Goal: Transaction & Acquisition: Purchase product/service

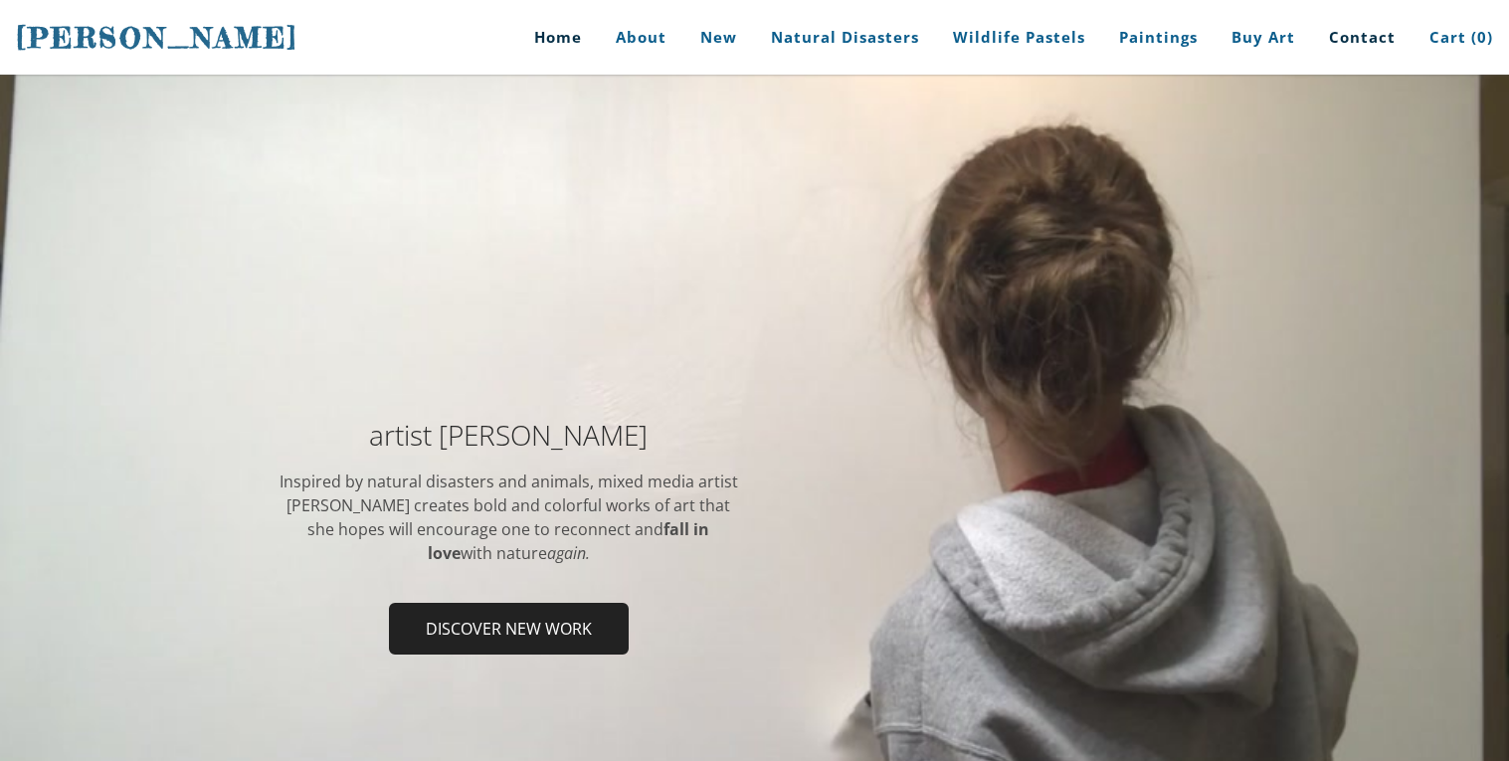
click at [1346, 35] on link "Contact" at bounding box center [1362, 37] width 96 height 75
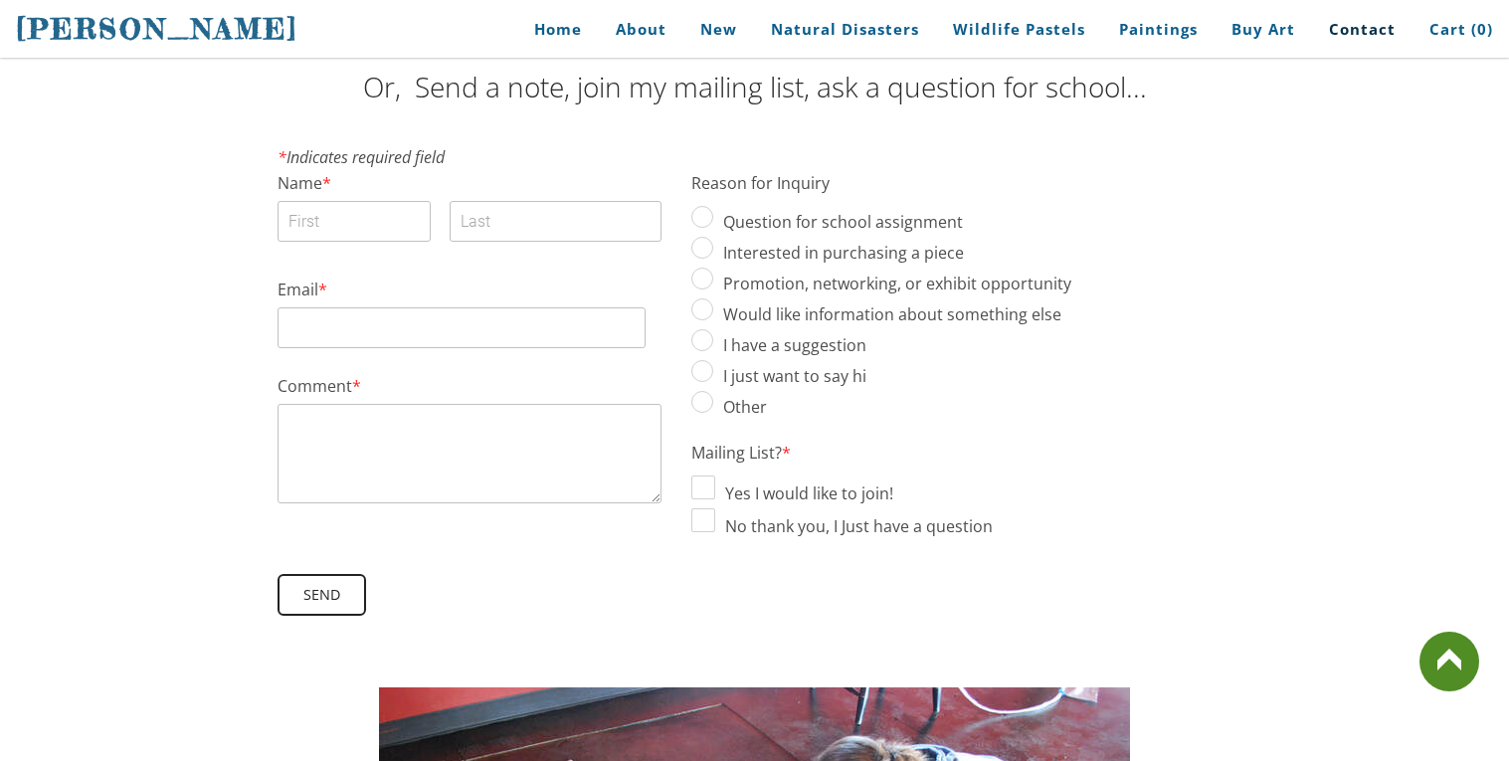
scroll to position [362, 0]
click at [620, 257] on div "Name * First Last" at bounding box center [469, 229] width 384 height 106
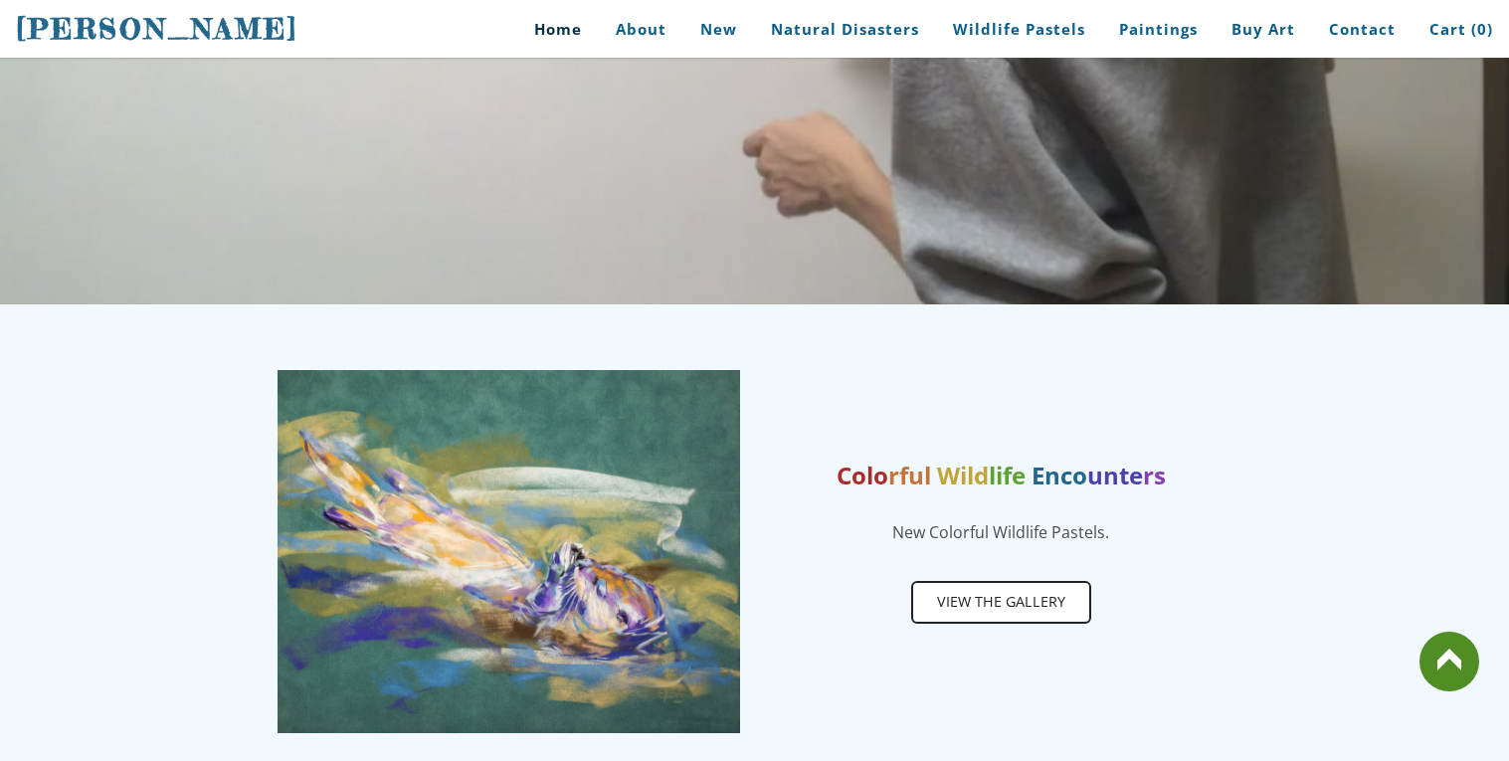
scroll to position [712, 0]
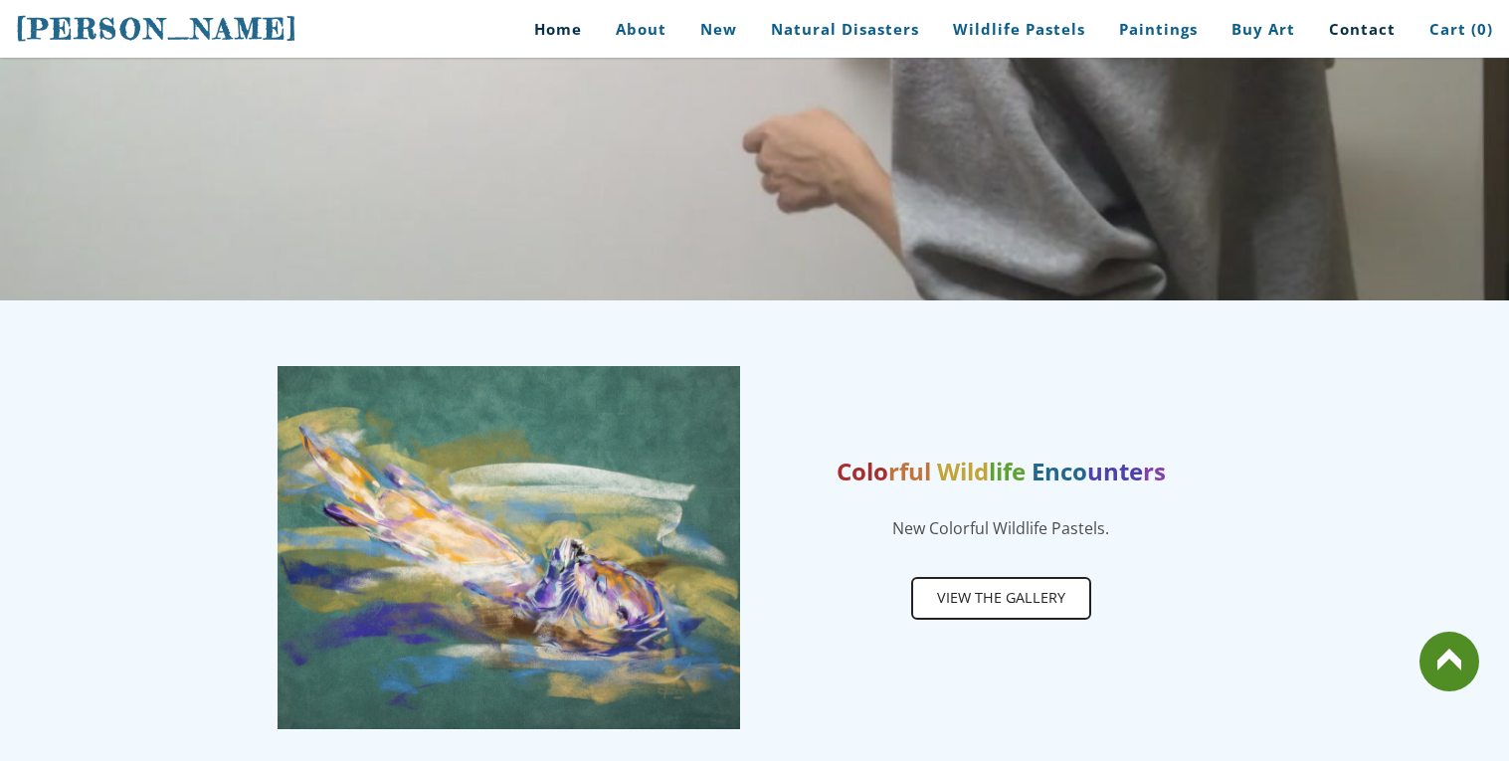
click at [1395, 42] on link "Contact" at bounding box center [1362, 29] width 96 height 45
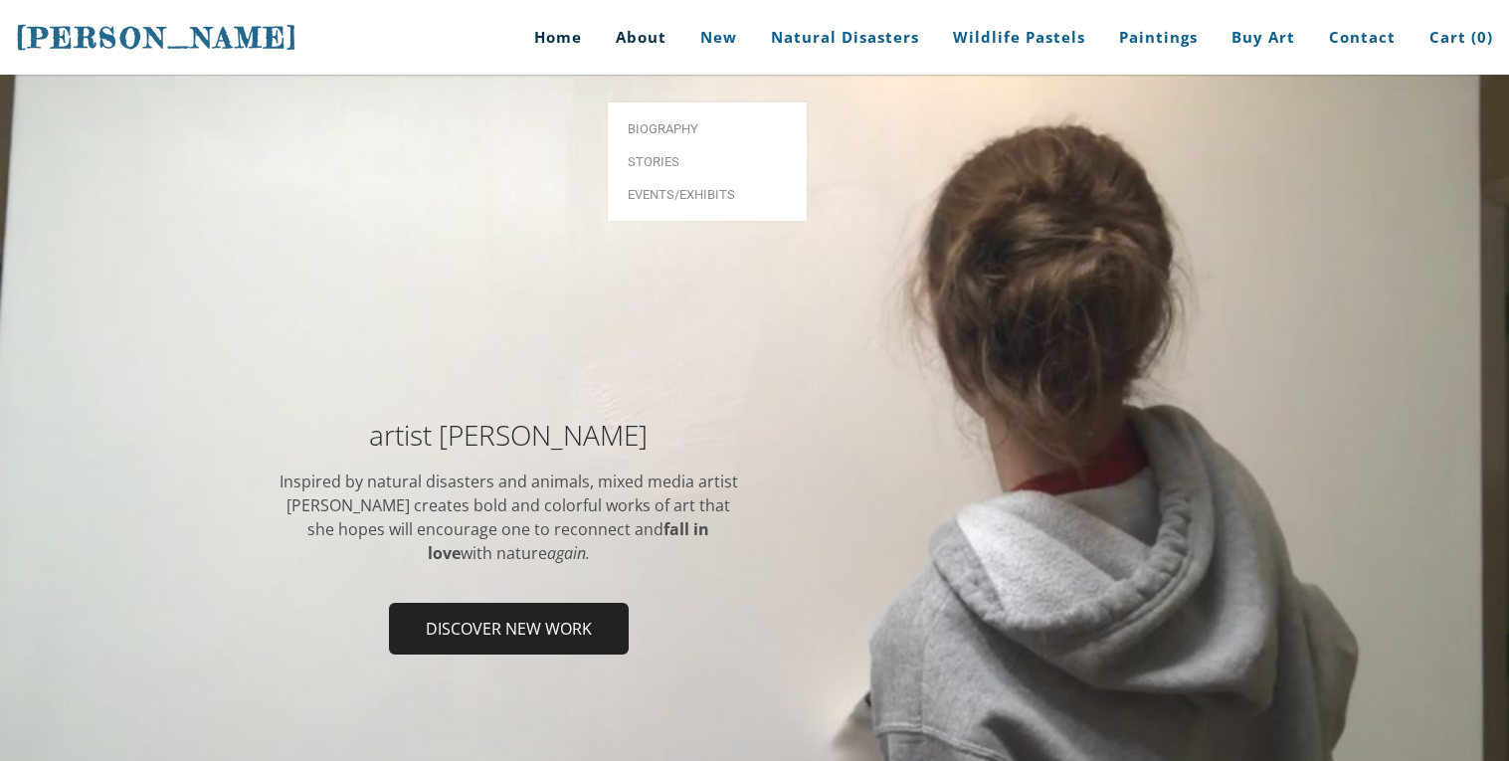
click at [642, 52] on link "About" at bounding box center [641, 37] width 81 height 75
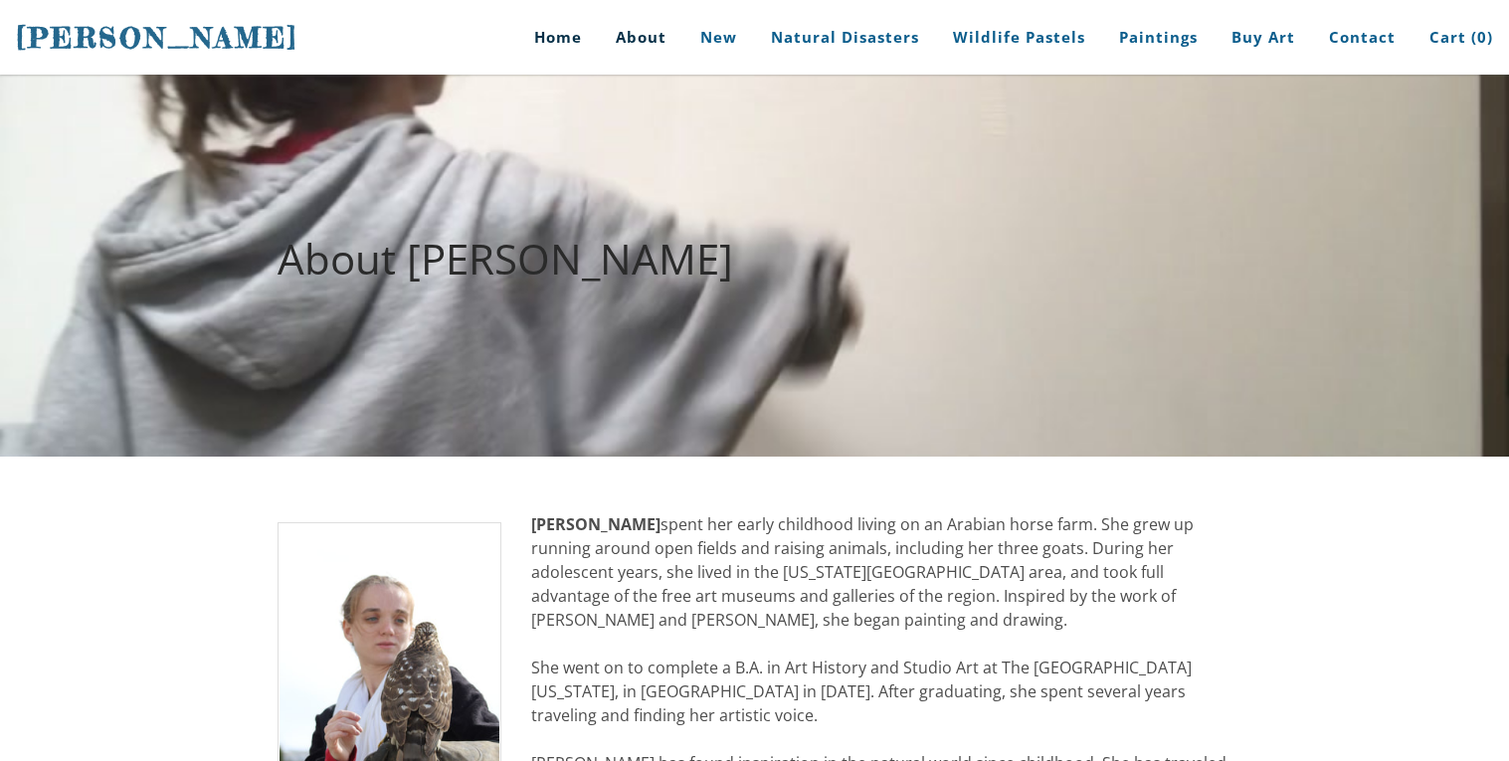
click at [544, 50] on link "Home" at bounding box center [550, 37] width 92 height 75
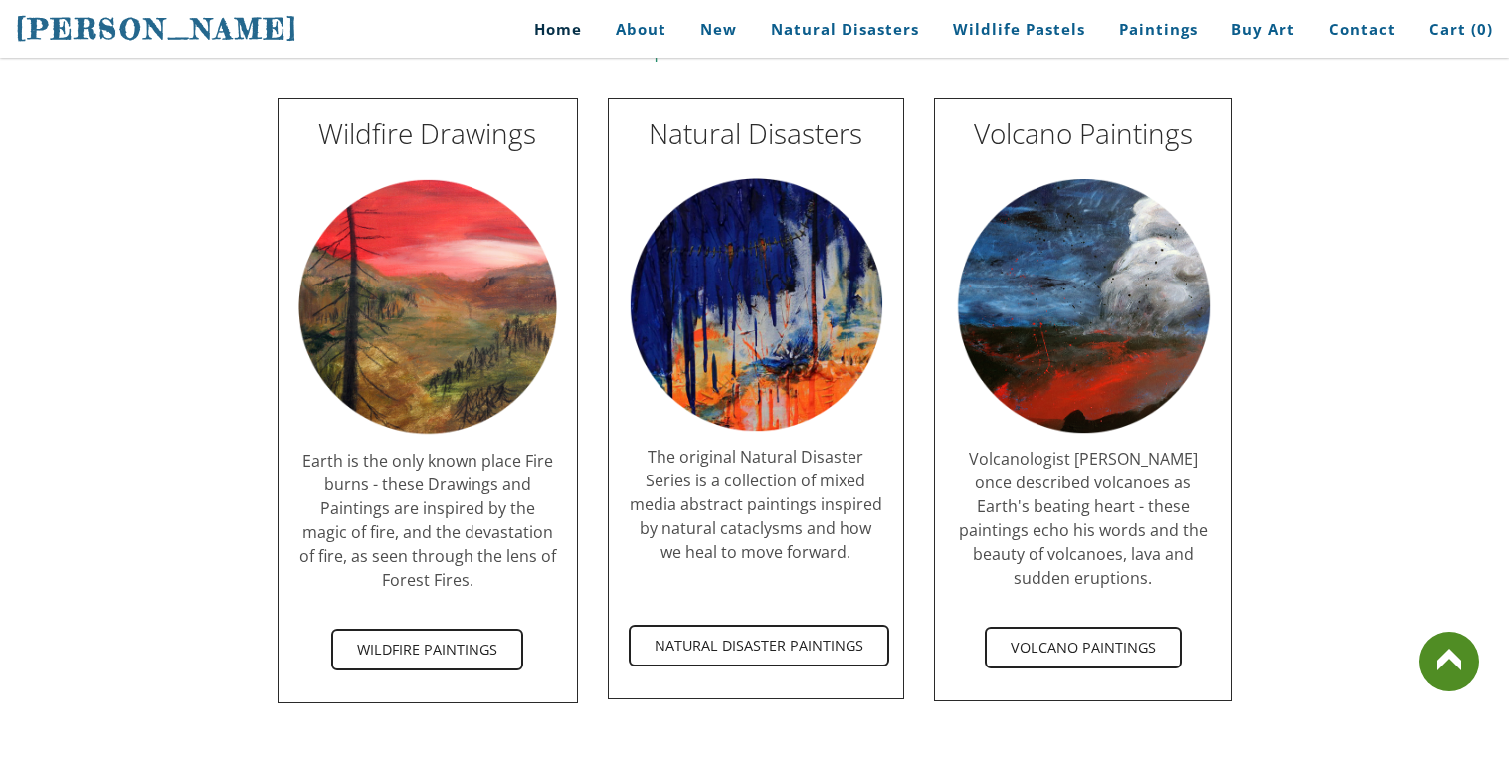
scroll to position [3564, 0]
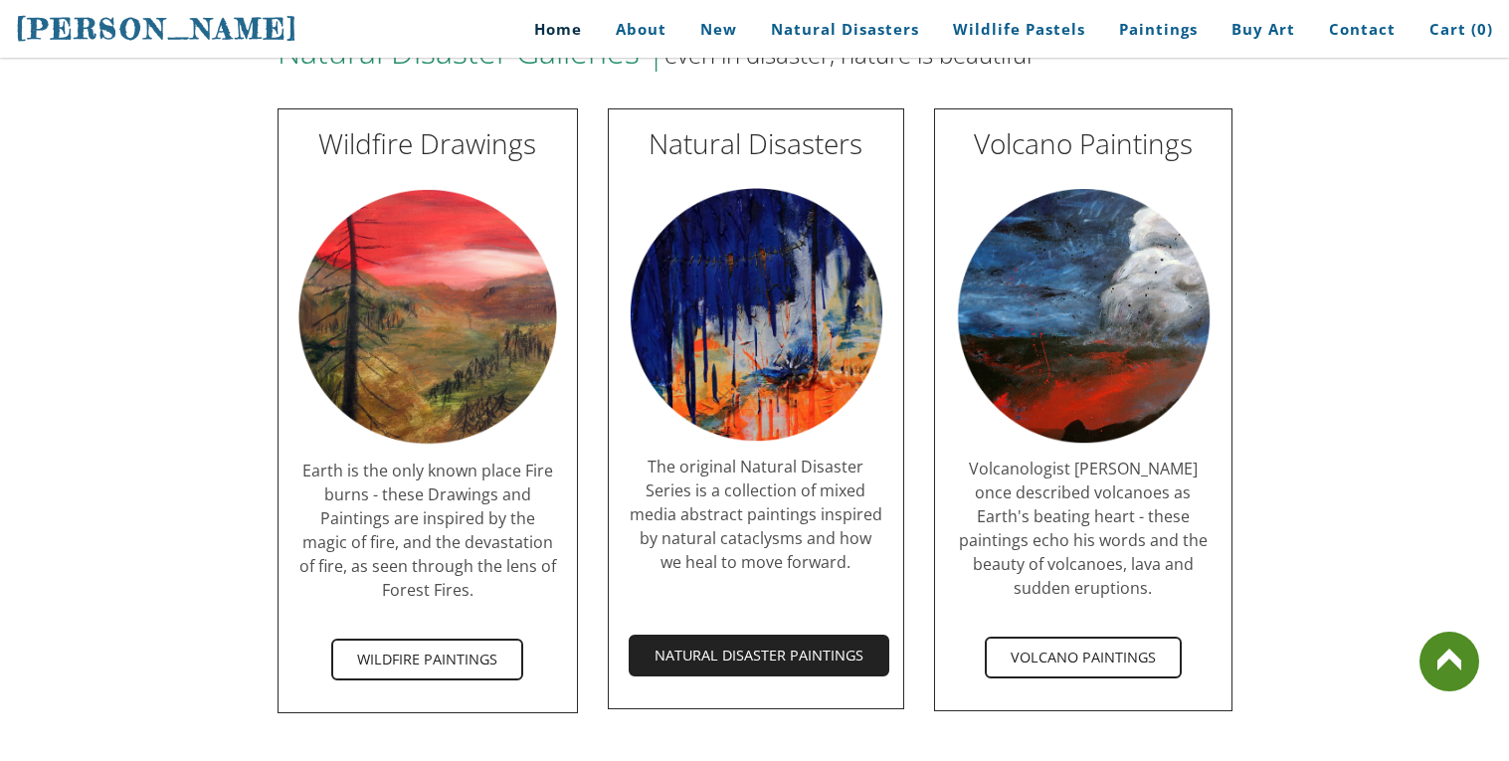
click at [733, 641] on span "Natural Disaster Paintings" at bounding box center [758, 655] width 257 height 38
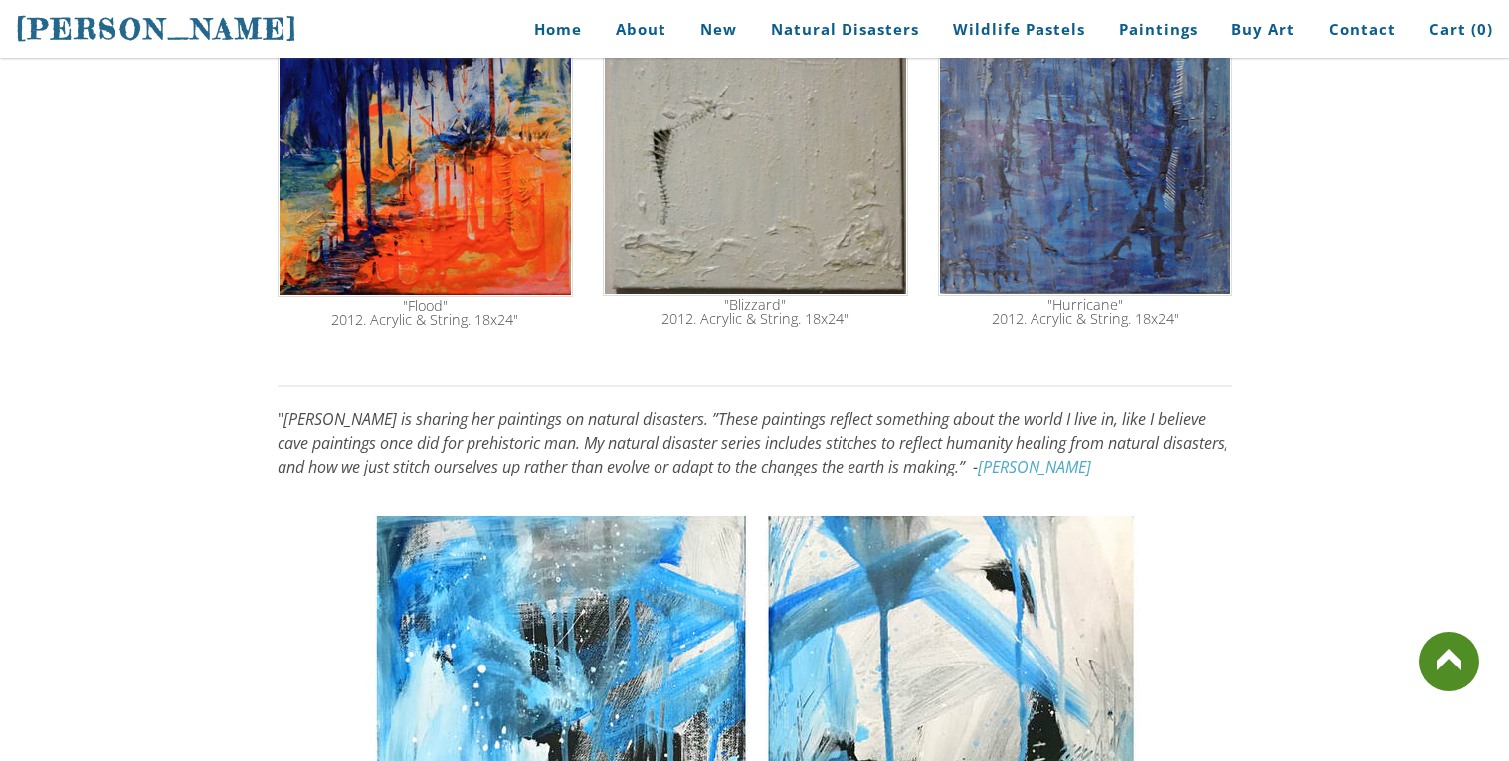
scroll to position [1349, 0]
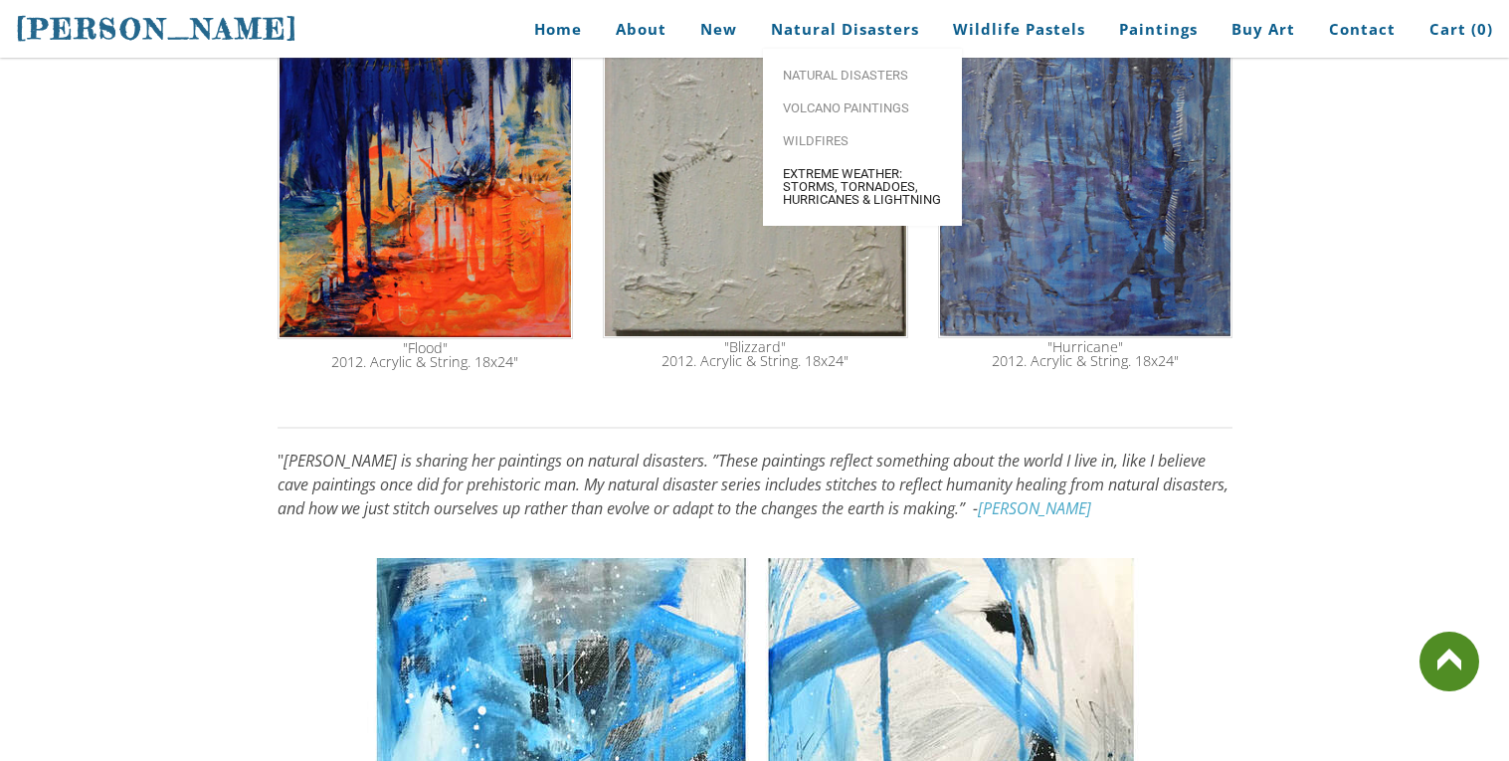
click at [860, 184] on span "Extreme Weather: Storms, Tornadoes, Hurricanes & Lightning" at bounding box center [862, 186] width 159 height 39
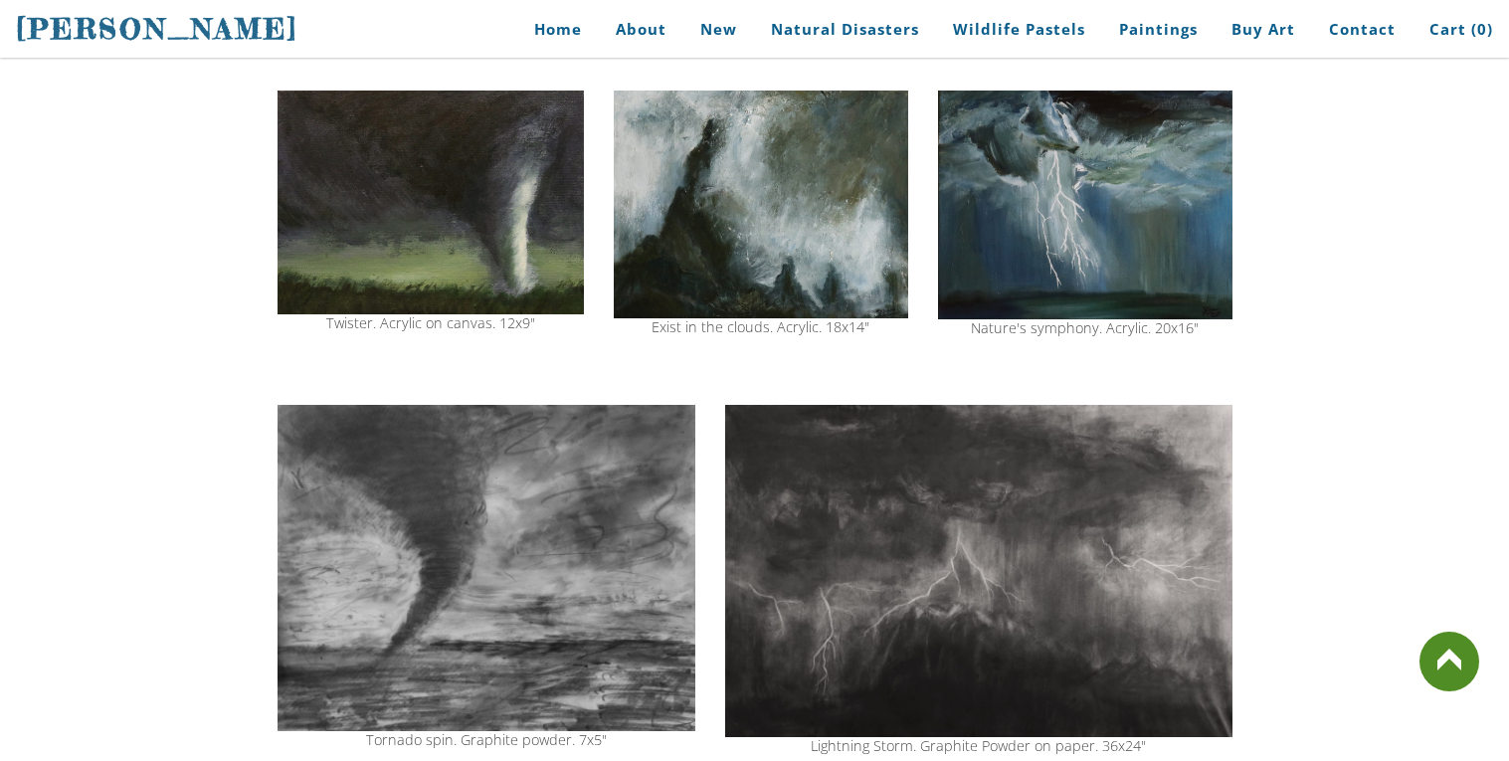
scroll to position [661, 0]
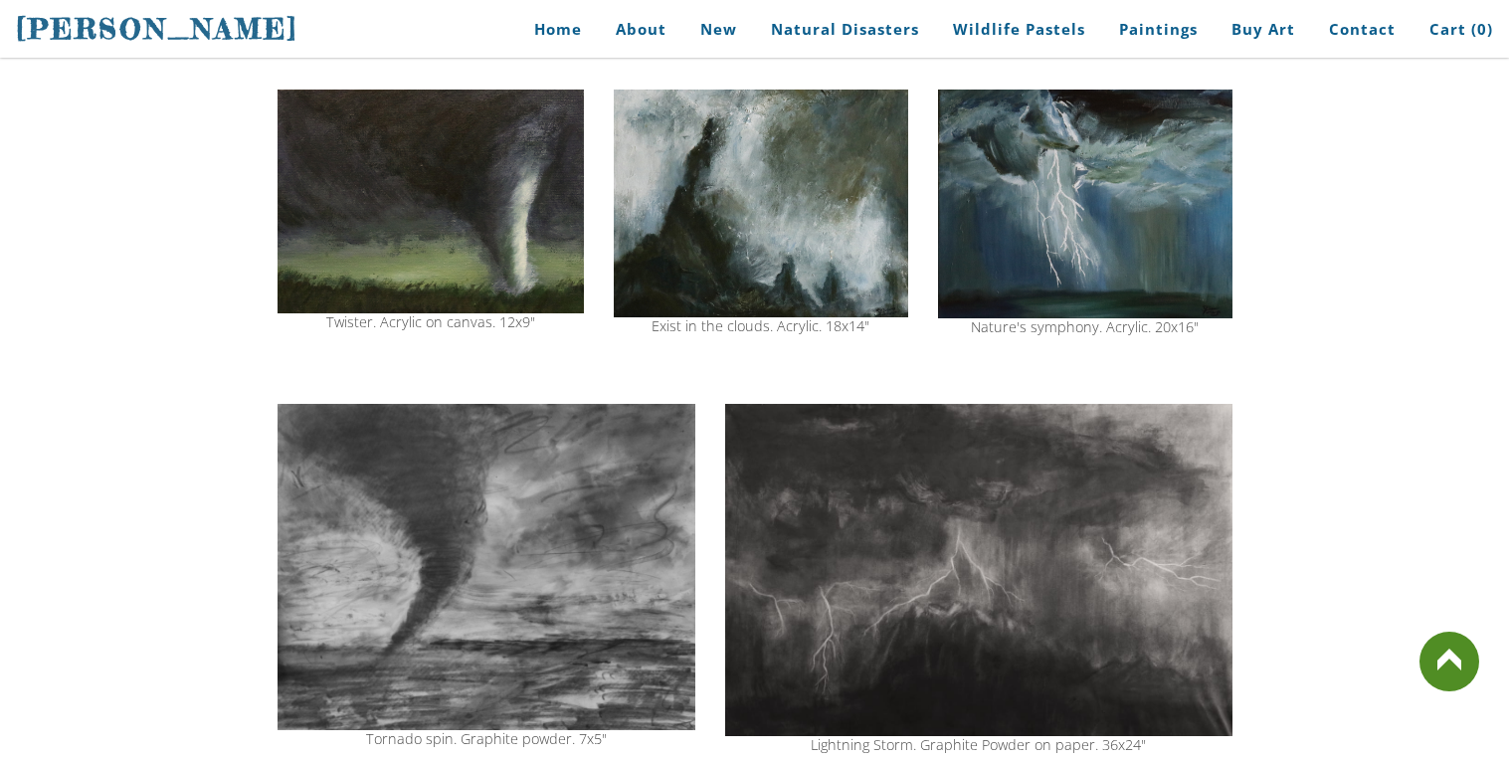
click at [891, 610] on img at bounding box center [978, 570] width 506 height 332
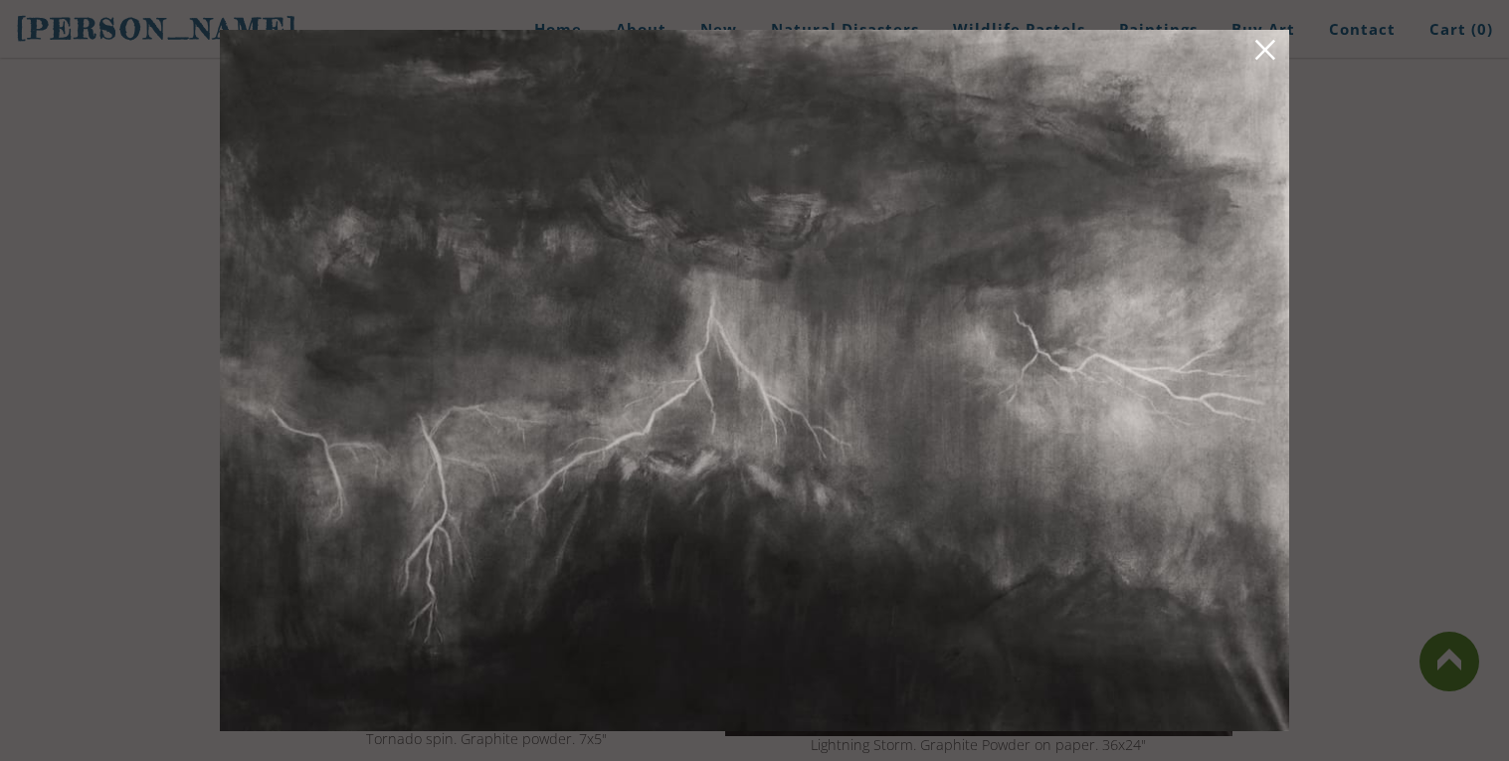
click at [845, 408] on img at bounding box center [754, 380] width 1069 height 701
click at [1255, 388] on img at bounding box center [754, 380] width 1069 height 701
click at [1218, 370] on img at bounding box center [754, 380] width 1069 height 701
click at [1275, 51] on link at bounding box center [1265, 53] width 28 height 31
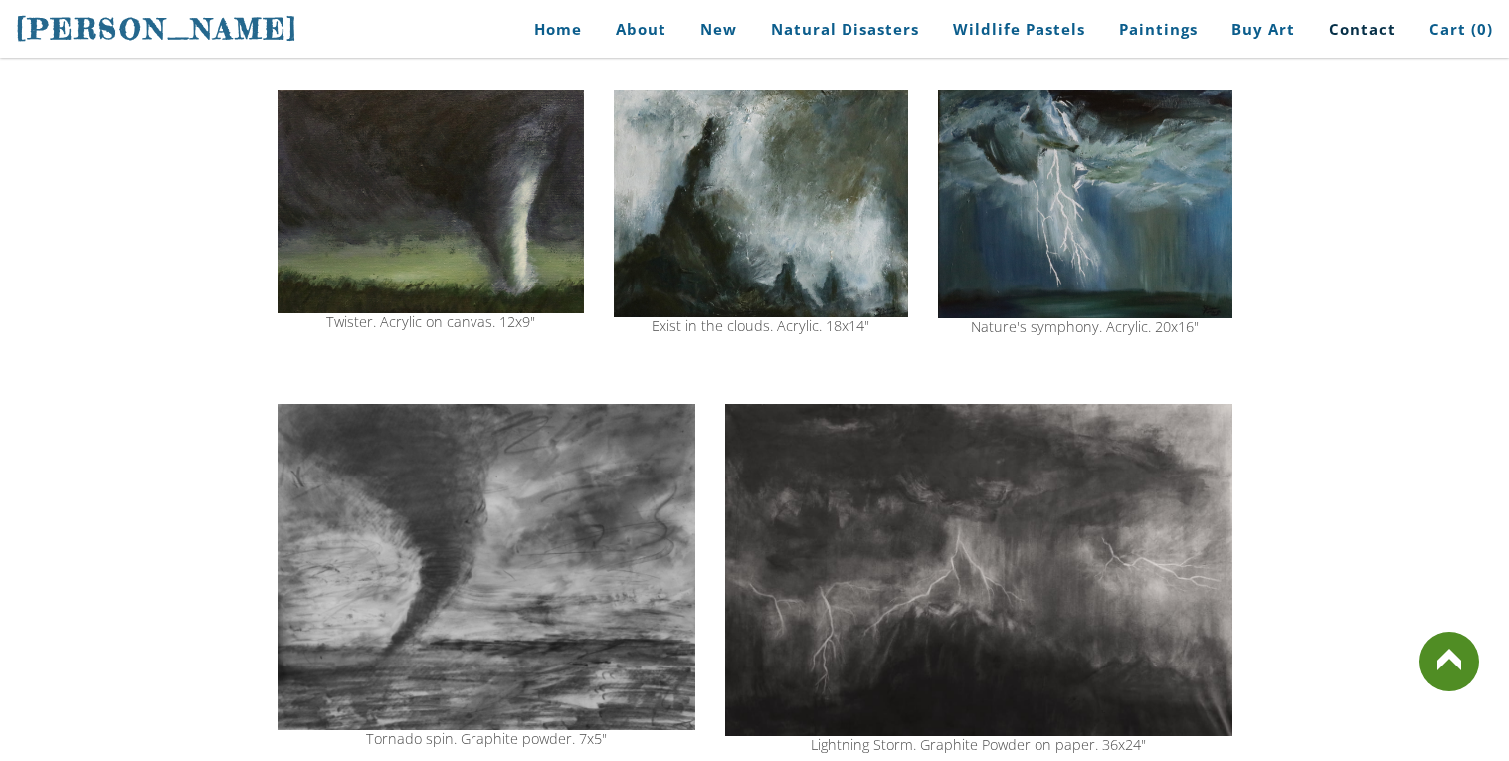
click at [1405, 13] on link "Contact" at bounding box center [1362, 29] width 96 height 45
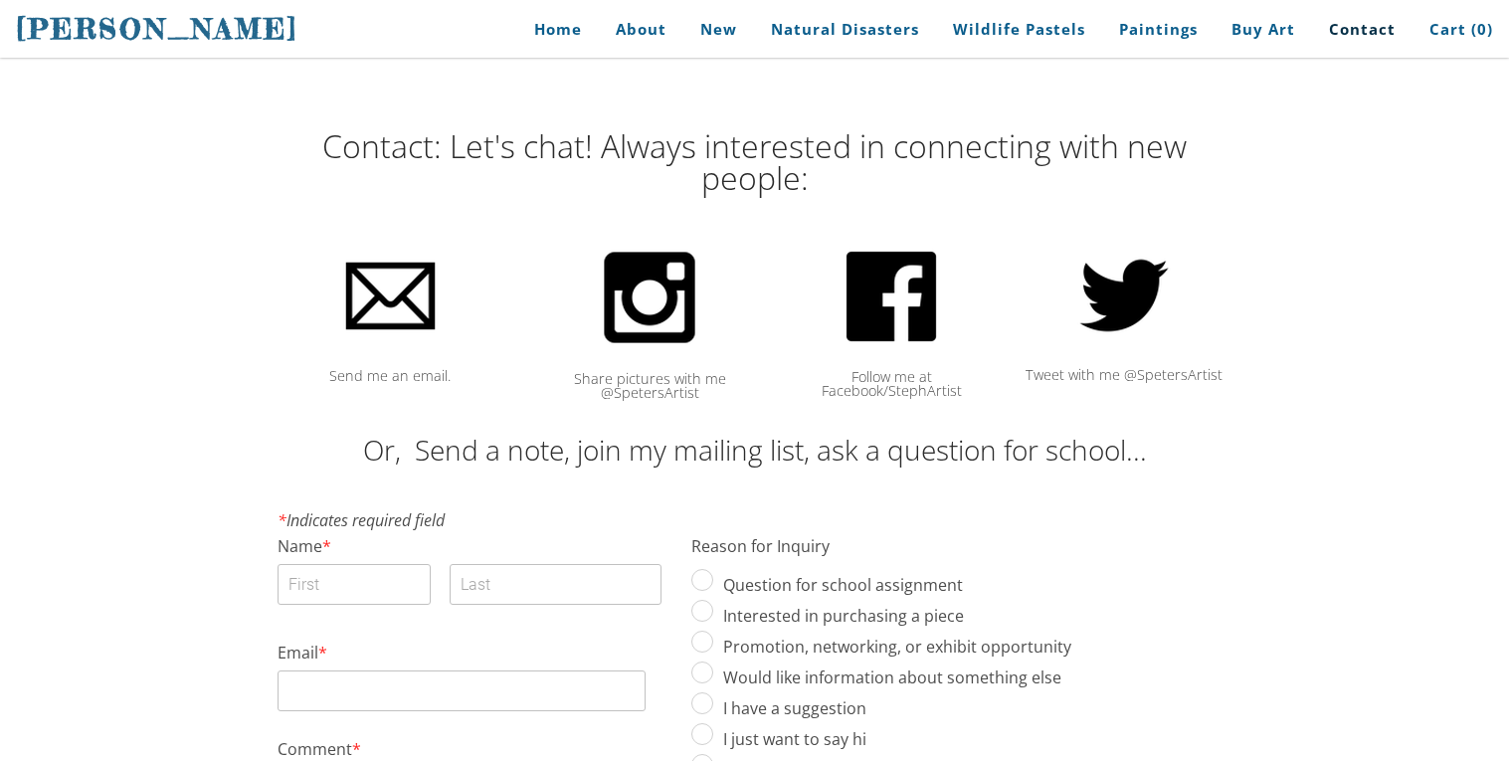
scroll to position [228, 0]
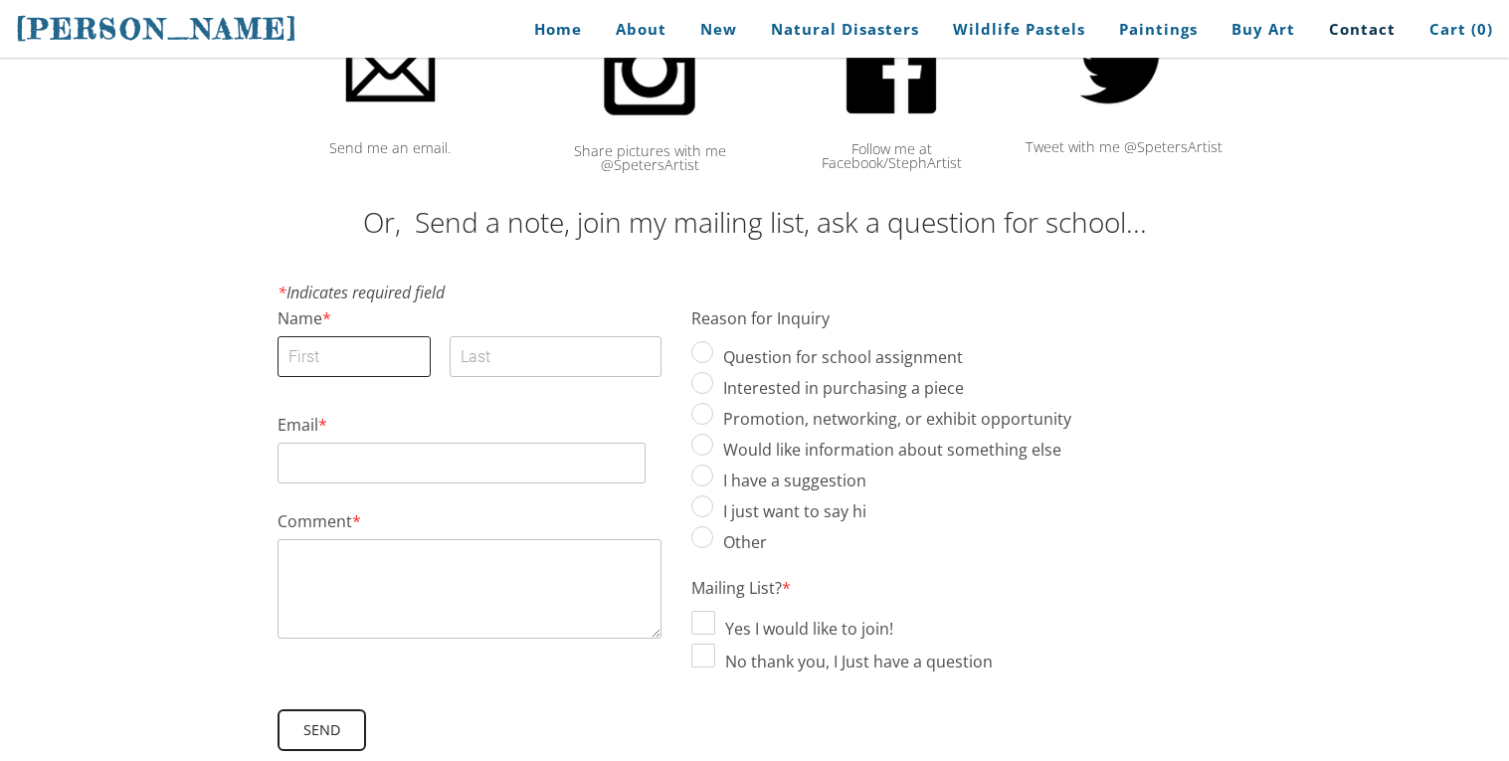
click at [408, 357] on input "First" at bounding box center [354, 356] width 154 height 41
type input "b"
type input "[PERSON_NAME]"
click at [572, 359] on input "Last" at bounding box center [554, 356] width 211 height 41
type input "mac"
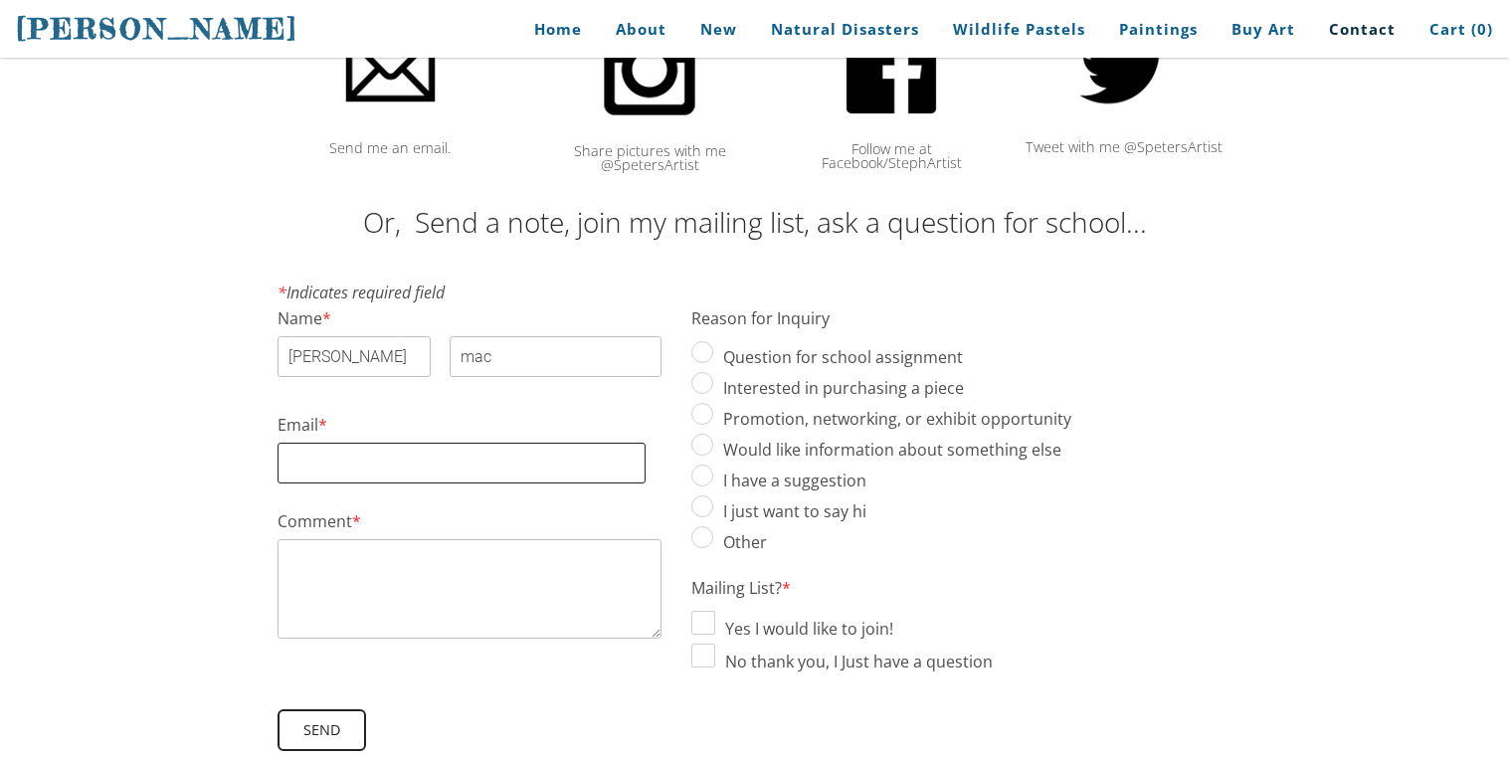
click at [493, 459] on input "Email *" at bounding box center [461, 463] width 368 height 41
click at [440, 646] on td "Name * [PERSON_NAME] First mac Last Email * [DOMAIN_NAME] Comment *" at bounding box center [470, 504] width 414 height 389
type input "[DOMAIN_NAME]"
click at [450, 621] on textarea "Comment *" at bounding box center [469, 588] width 384 height 99
click at [352, 566] on textarea "i would llike a picture" at bounding box center [469, 588] width 384 height 99
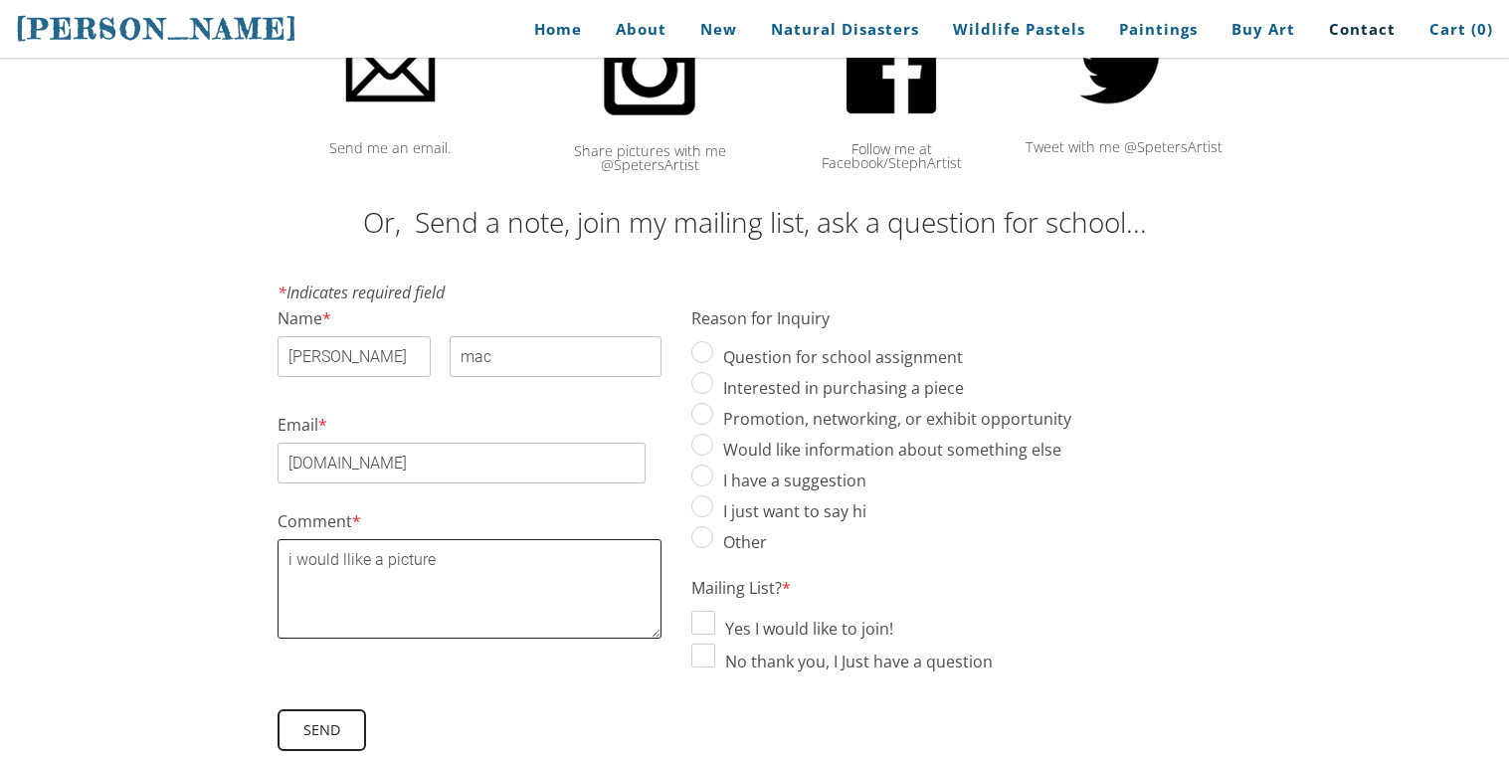
click at [341, 558] on textarea "i would llike a picture" at bounding box center [469, 588] width 384 height 99
click at [344, 560] on textarea "i would llike a picture" at bounding box center [469, 588] width 384 height 99
click at [379, 584] on textarea "i would like a picture" at bounding box center [469, 588] width 384 height 99
click at [717, 514] on span "I just want to say hi" at bounding box center [890, 507] width 398 height 24
type textarea "i would like a picture"
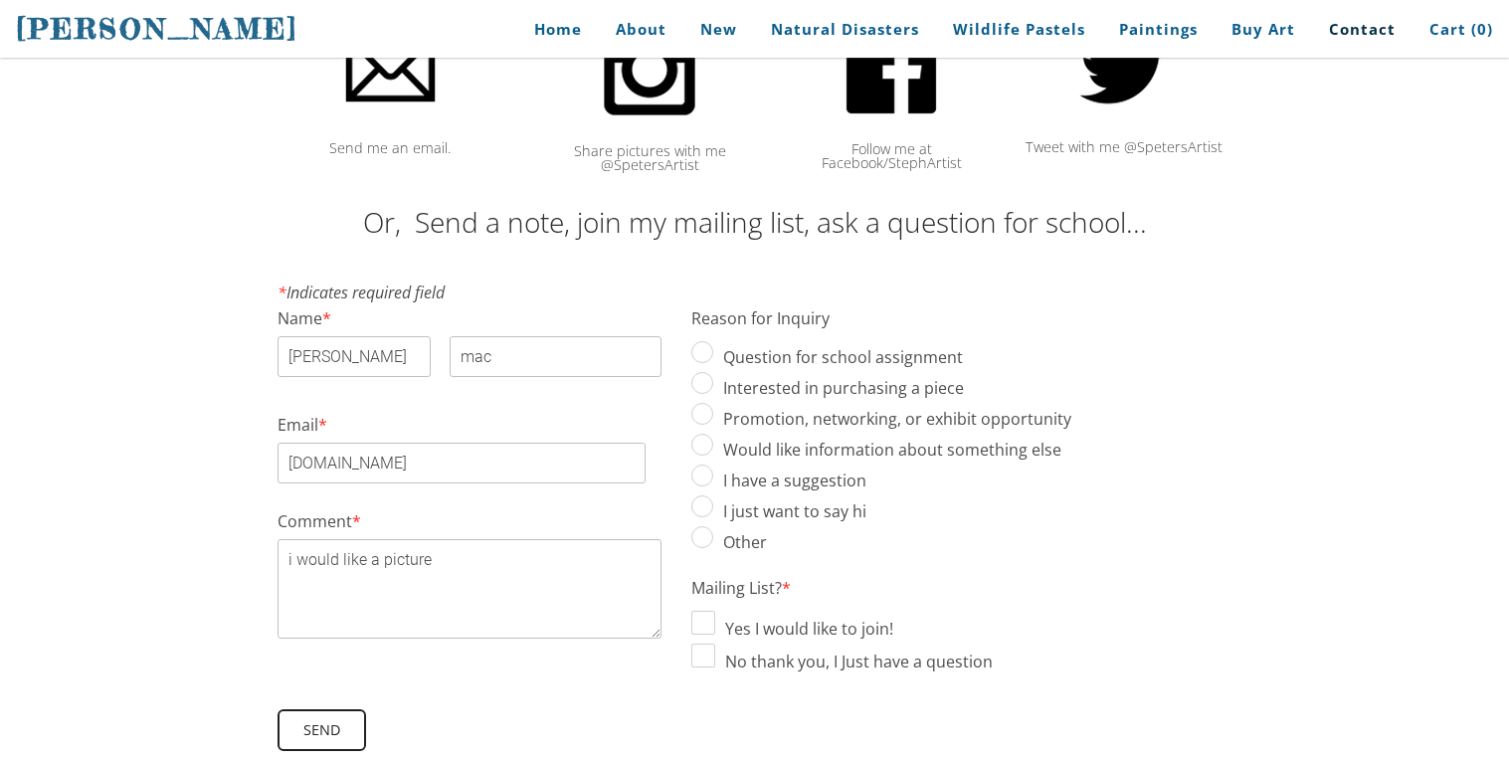
click at [712, 509] on input "I just want to say hi" at bounding box center [702, 506] width 22 height 22
radio input "true"
click at [708, 384] on input "Interested in purchasing a piece" at bounding box center [702, 383] width 22 height 22
radio input "true"
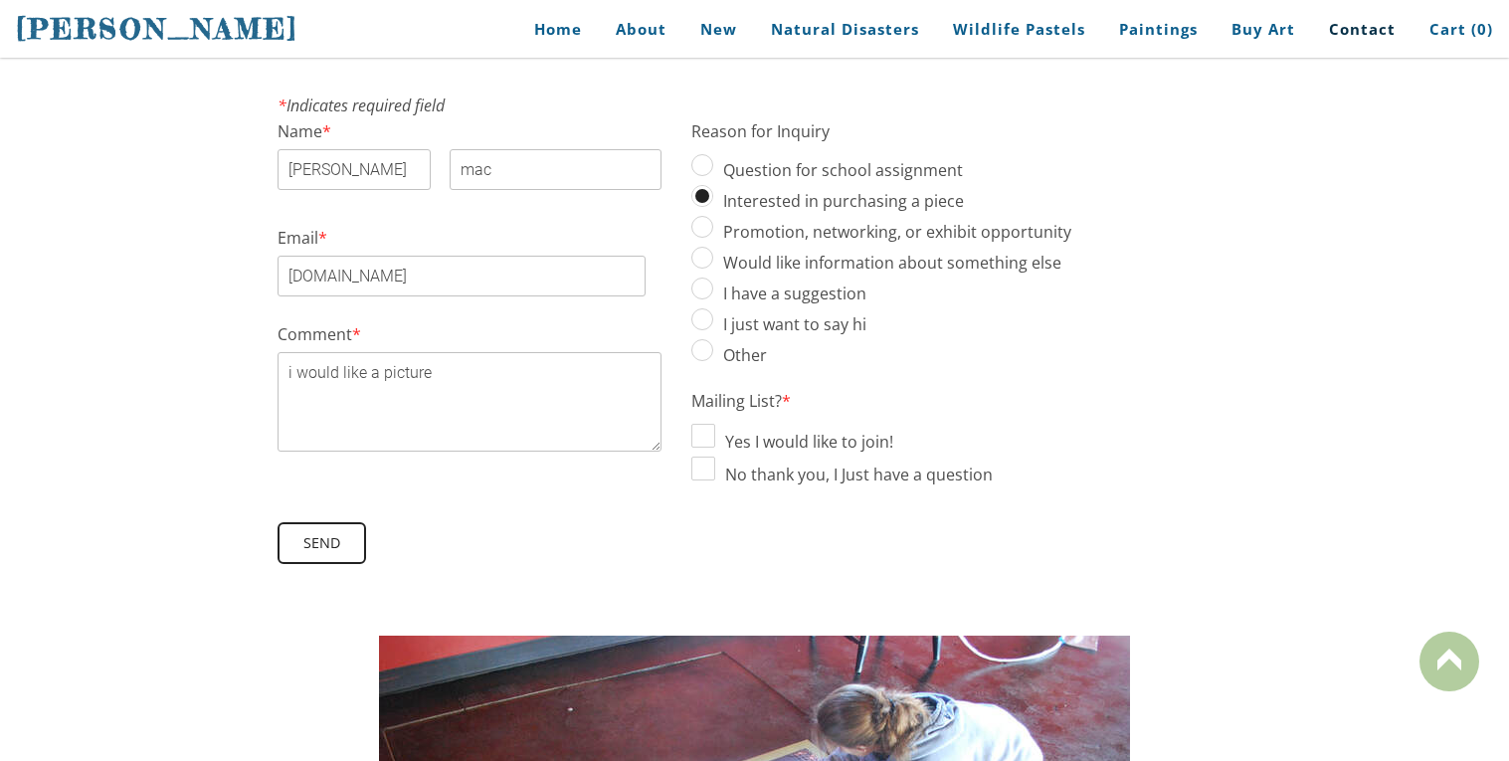
scroll to position [417, 0]
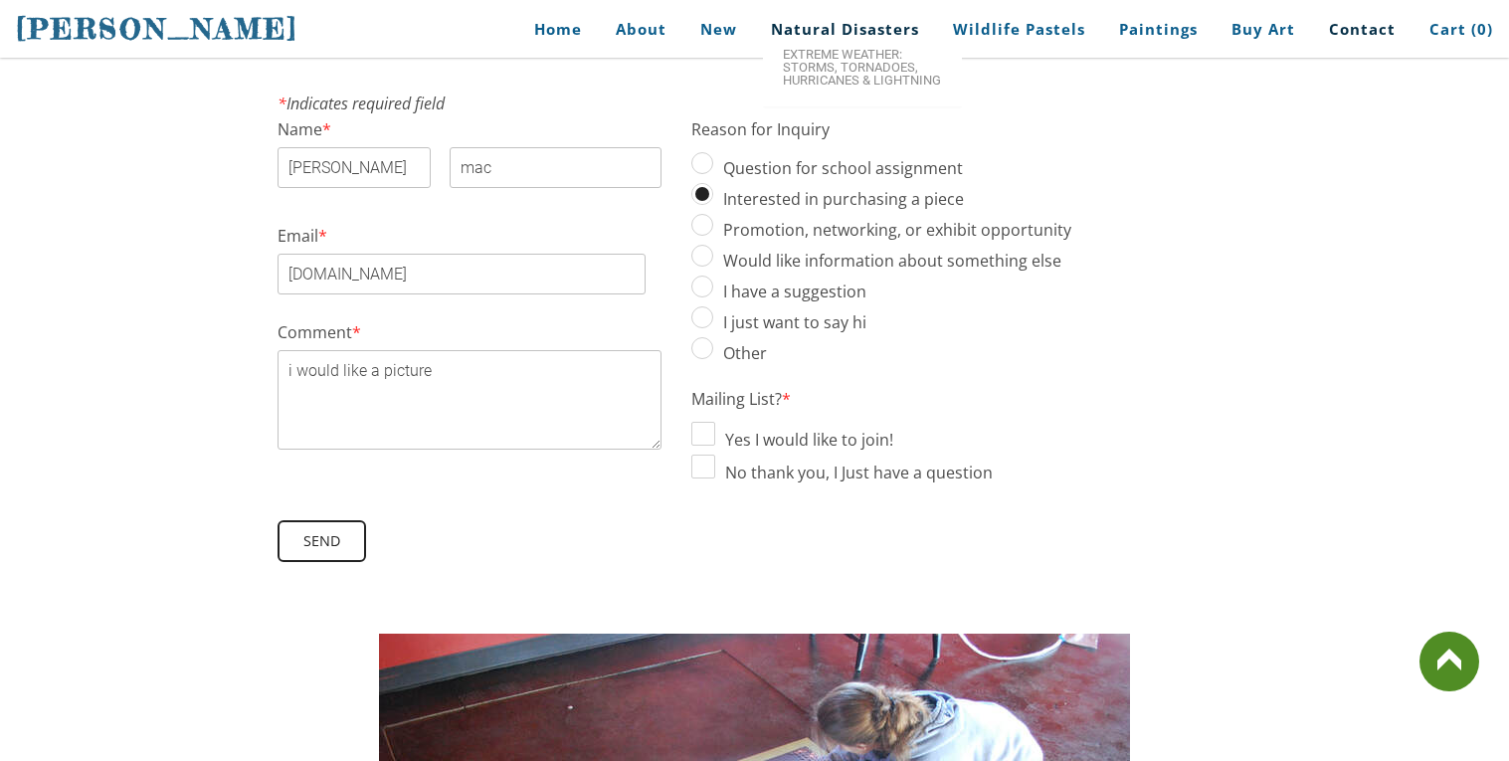
click at [915, 18] on link "Natural Disasters" at bounding box center [845, 29] width 178 height 45
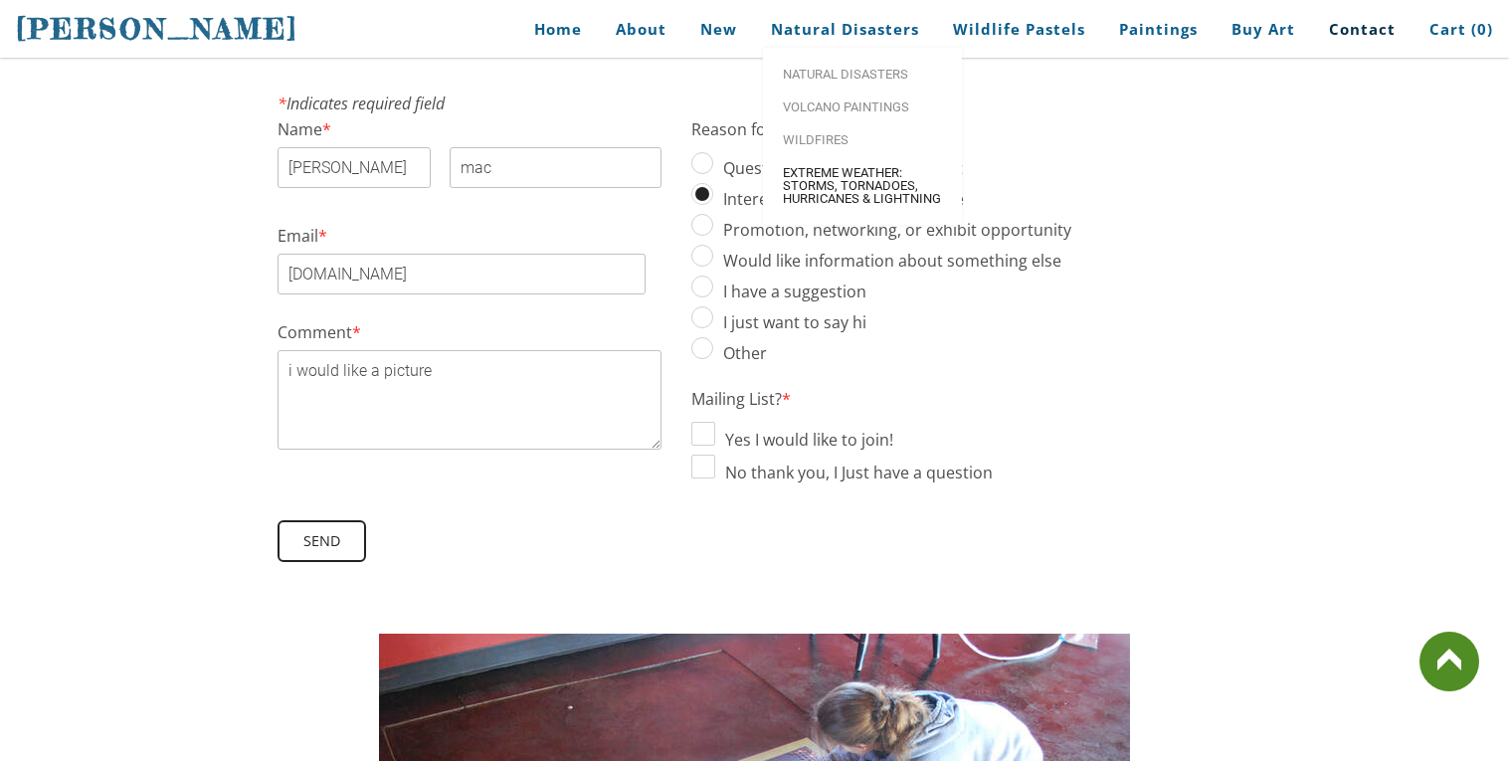
click at [868, 171] on span "Extreme Weather: Storms, Tornadoes, Hurricanes & Lightning" at bounding box center [862, 185] width 159 height 39
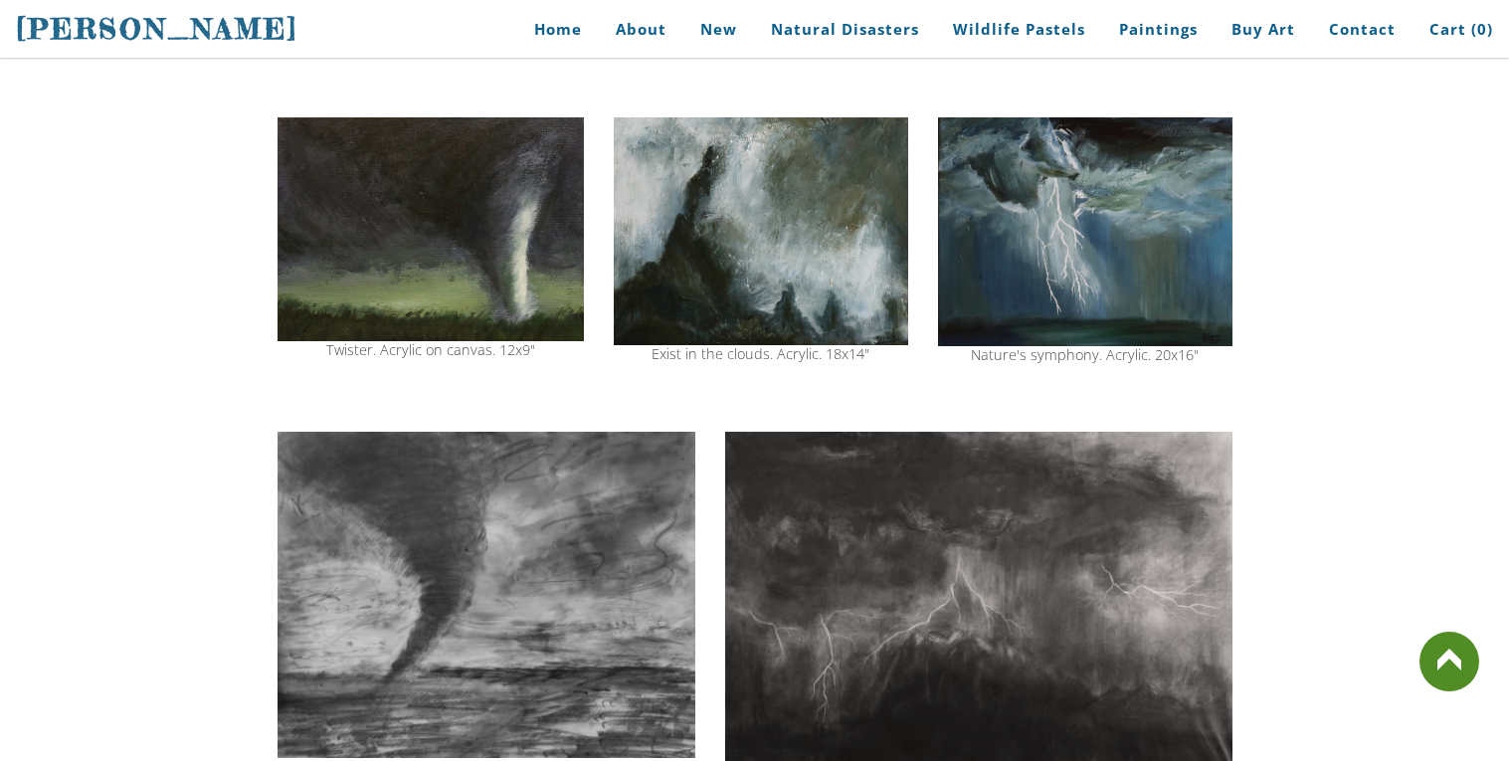
scroll to position [629, 0]
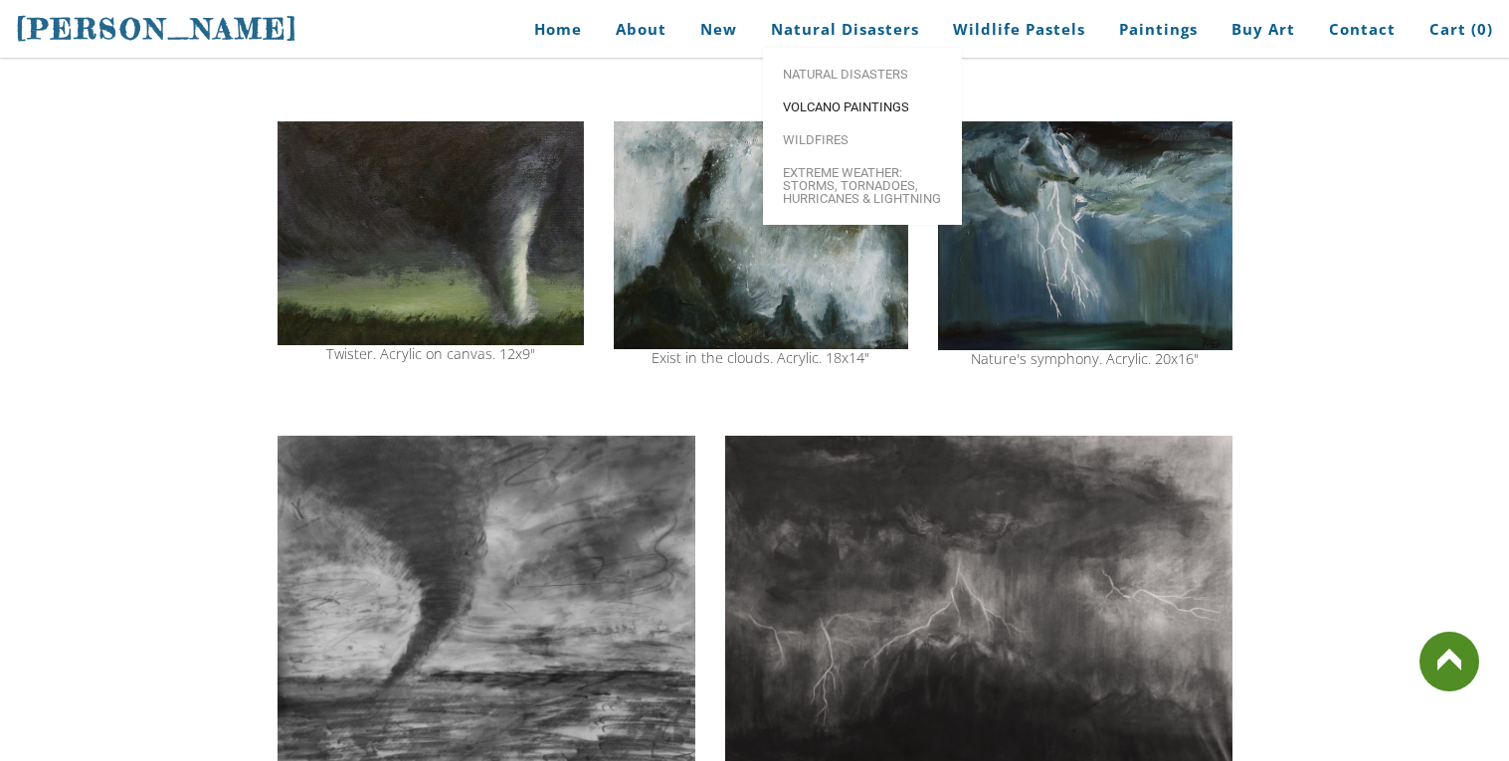
click at [851, 107] on span "Volcano paintings" at bounding box center [862, 106] width 159 height 13
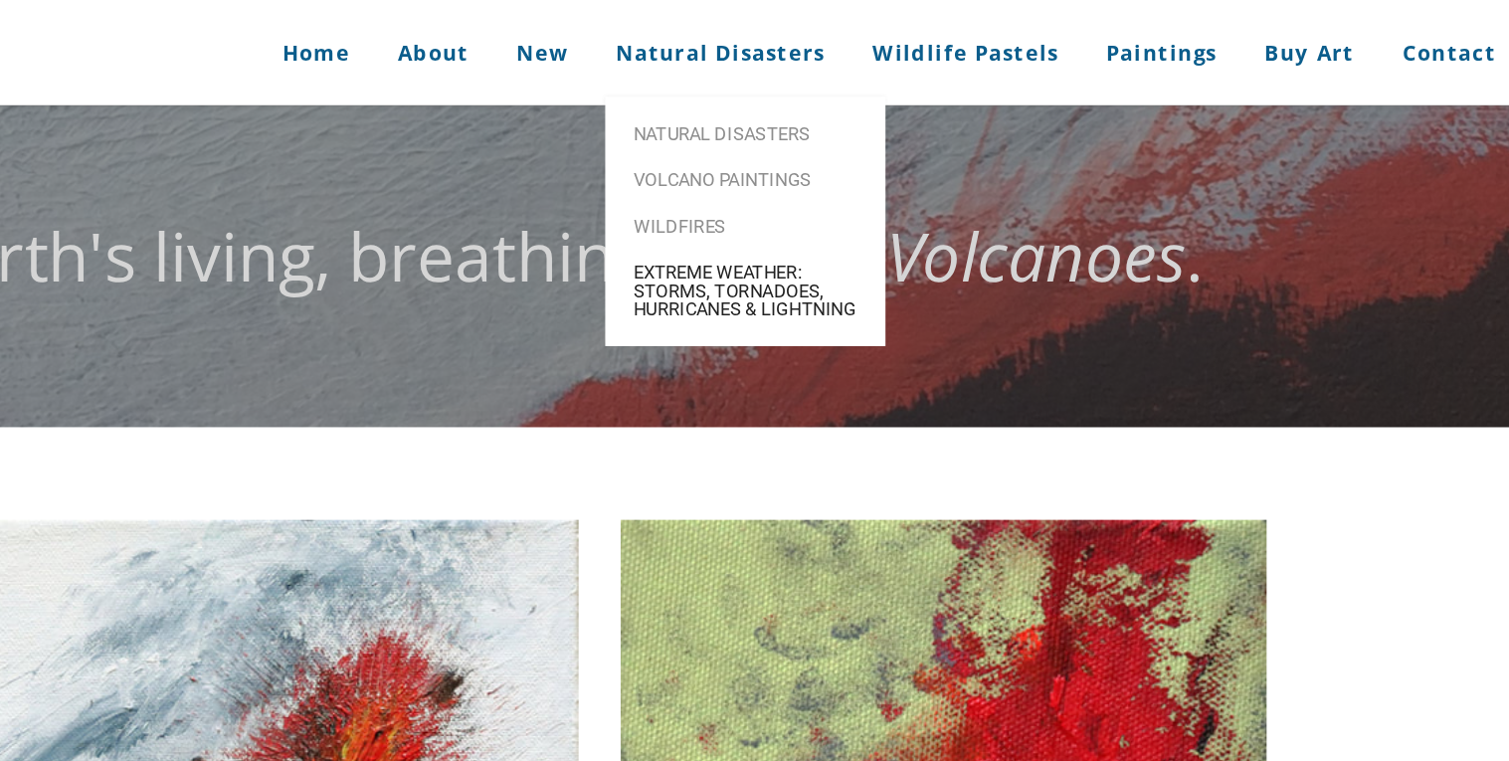
click at [824, 235] on link "Extreme Weather: Storms, Tornadoes, Hurricanes & Lightning" at bounding box center [862, 206] width 199 height 59
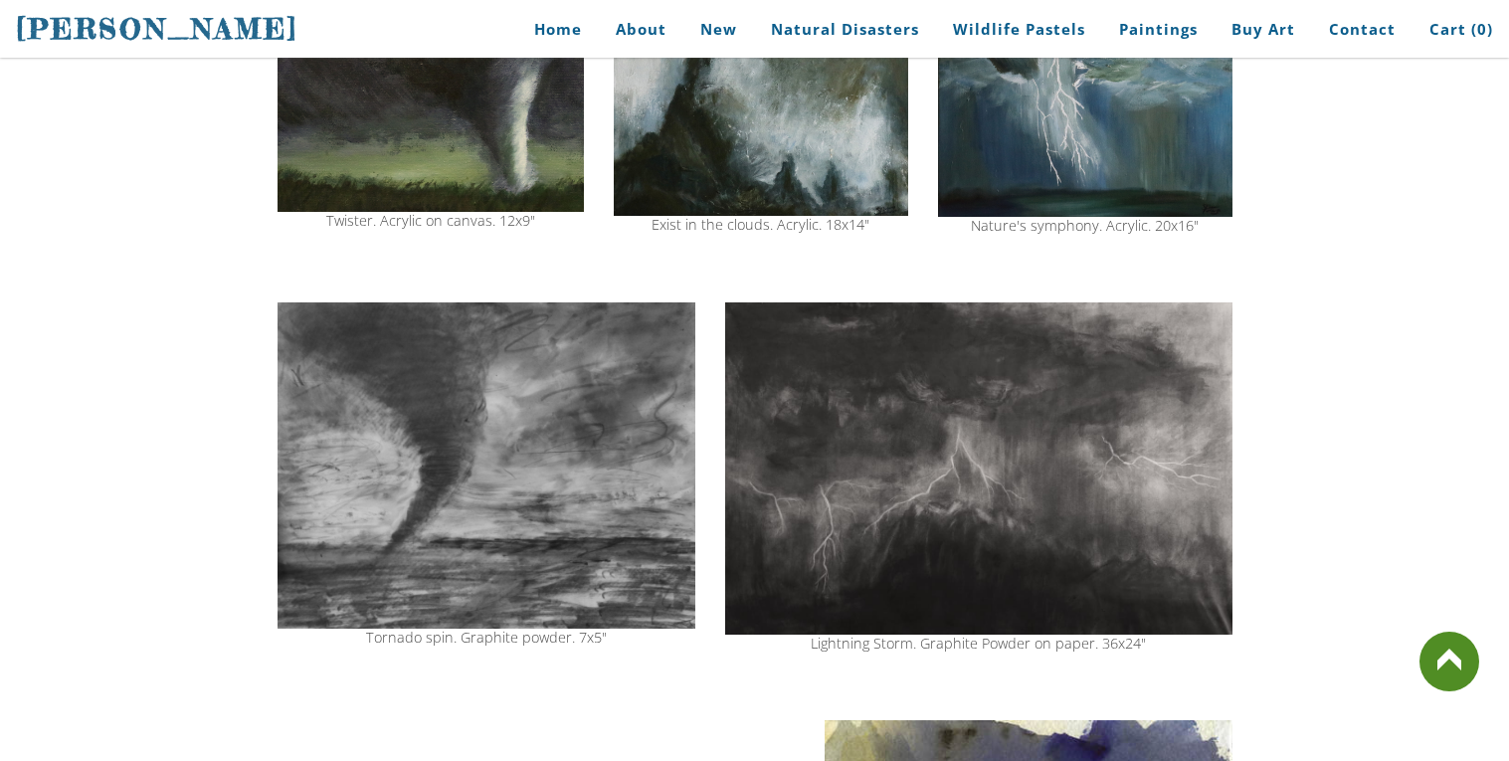
scroll to position [764, 0]
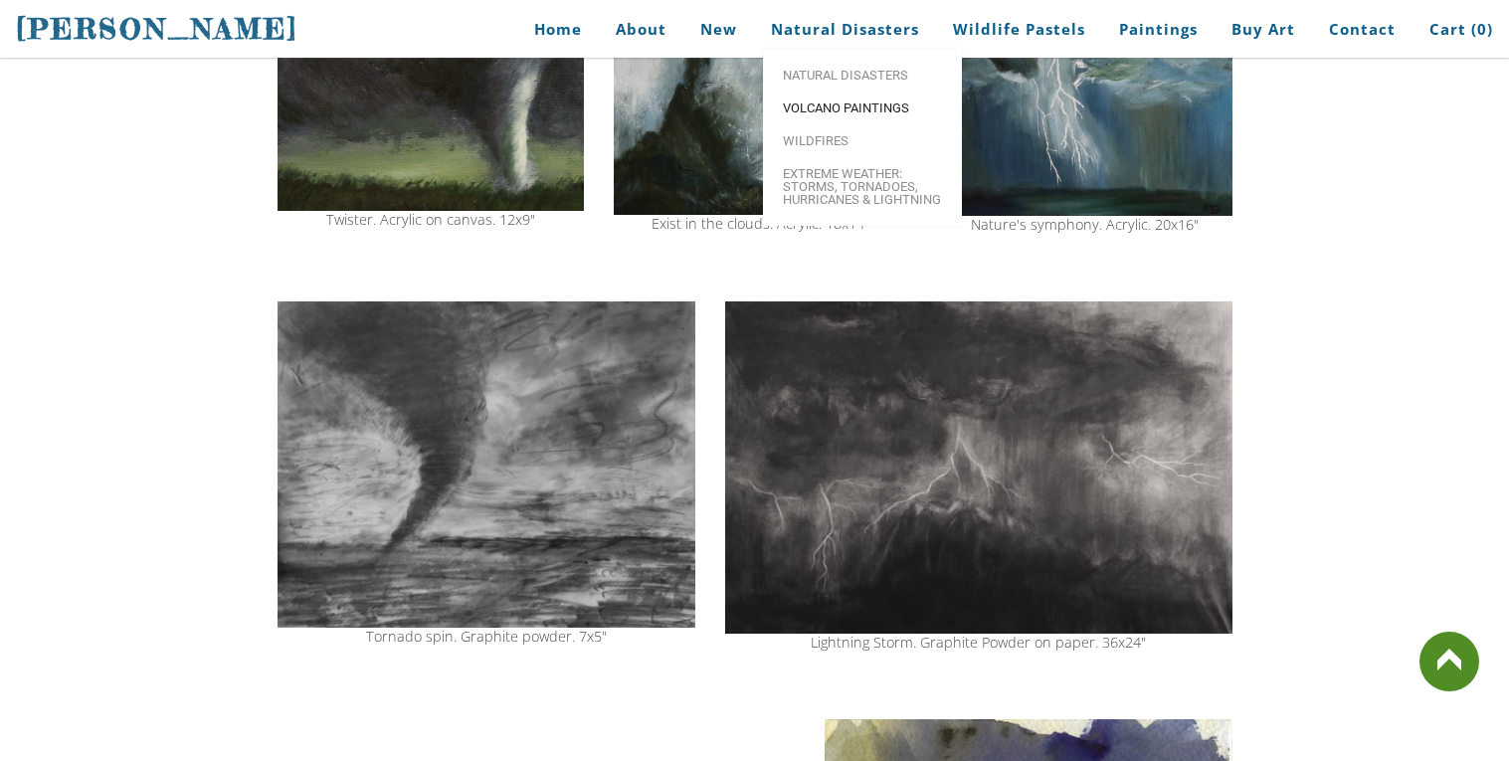
click at [893, 102] on span "Volcano paintings" at bounding box center [862, 107] width 159 height 13
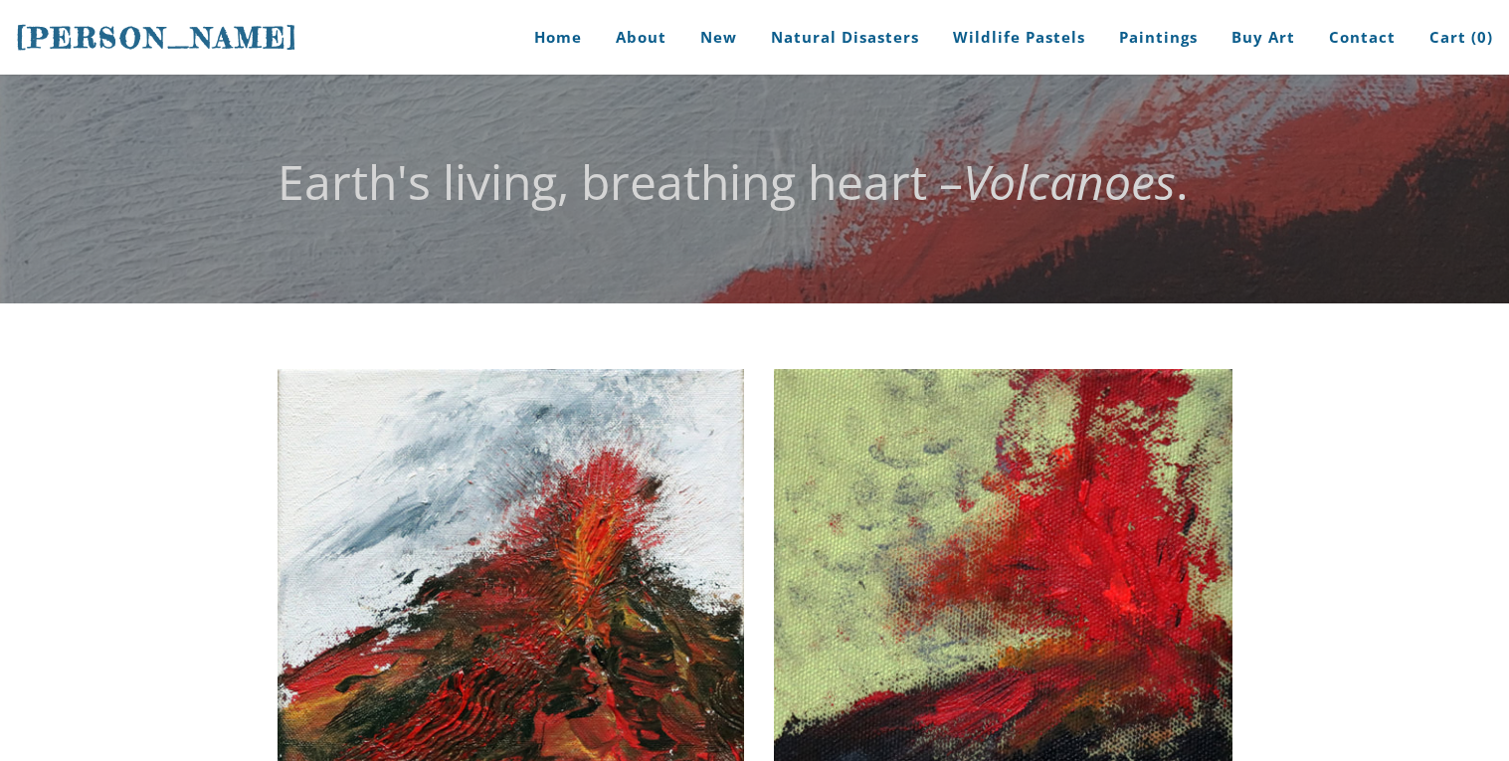
click at [936, 525] on img at bounding box center [1003, 595] width 458 height 452
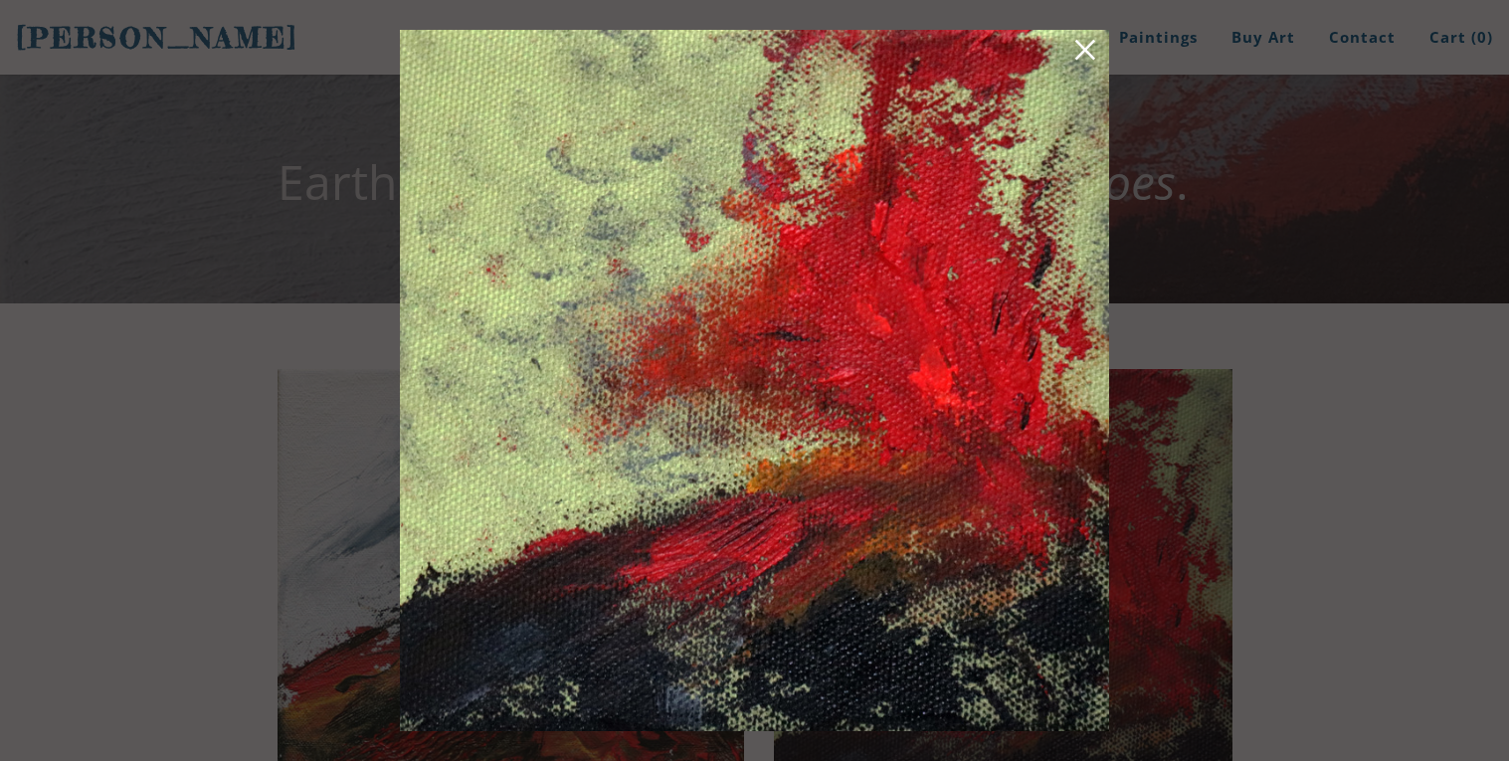
click at [1090, 53] on link at bounding box center [1085, 53] width 28 height 31
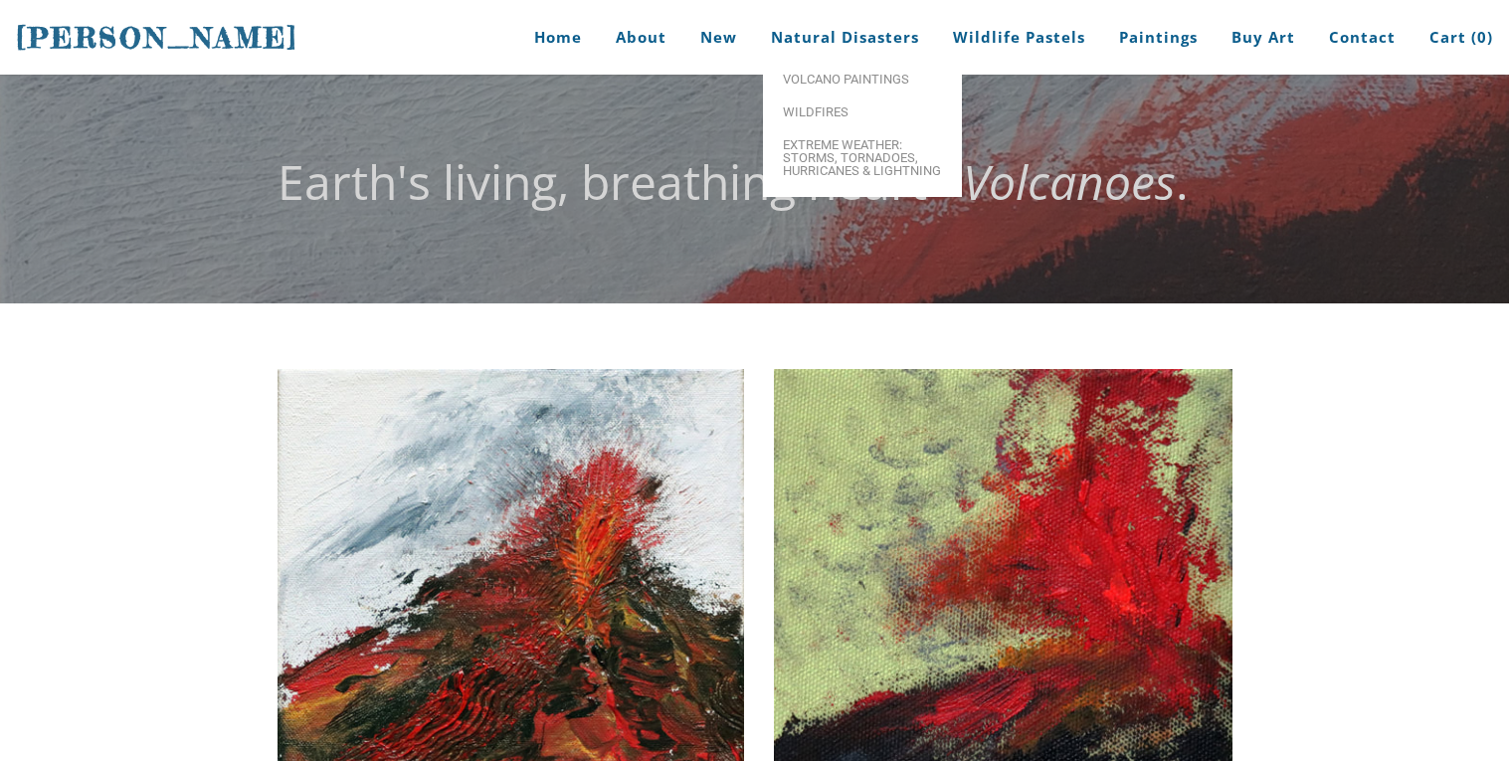
click at [934, 539] on img at bounding box center [1003, 595] width 458 height 452
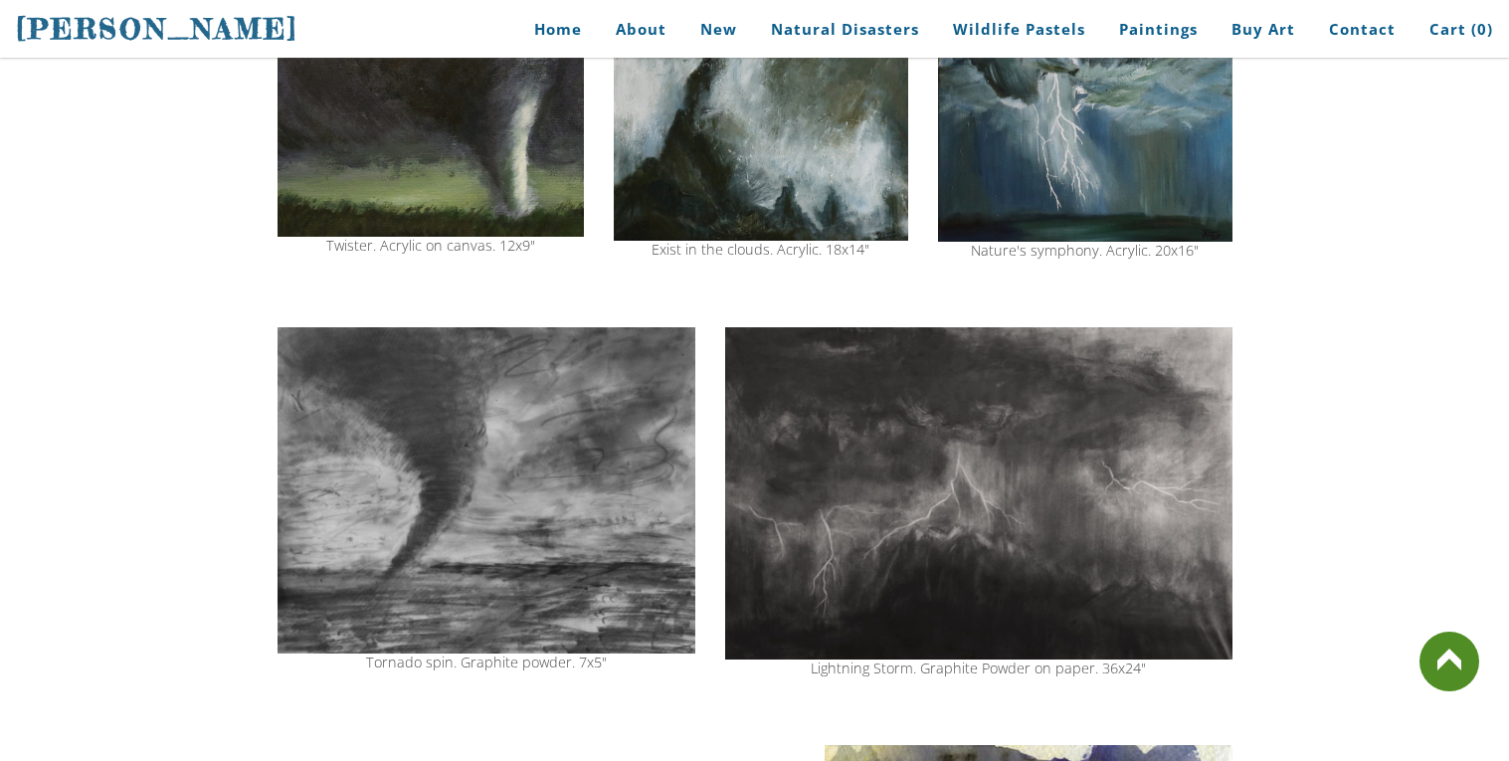
scroll to position [742, 0]
